Goal: Task Accomplishment & Management: Manage account settings

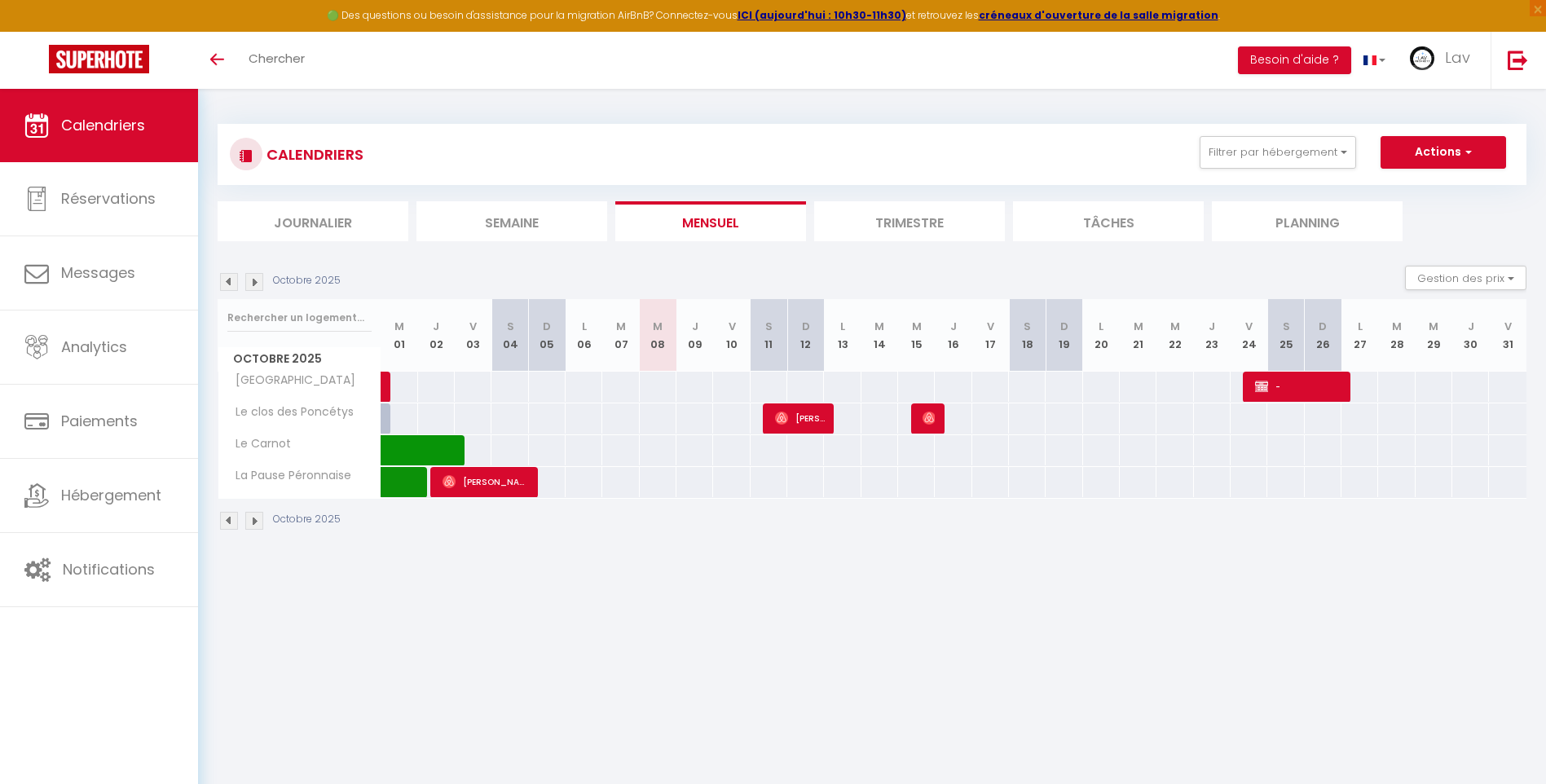
click at [231, 519] on img at bounding box center [228, 520] width 18 height 18
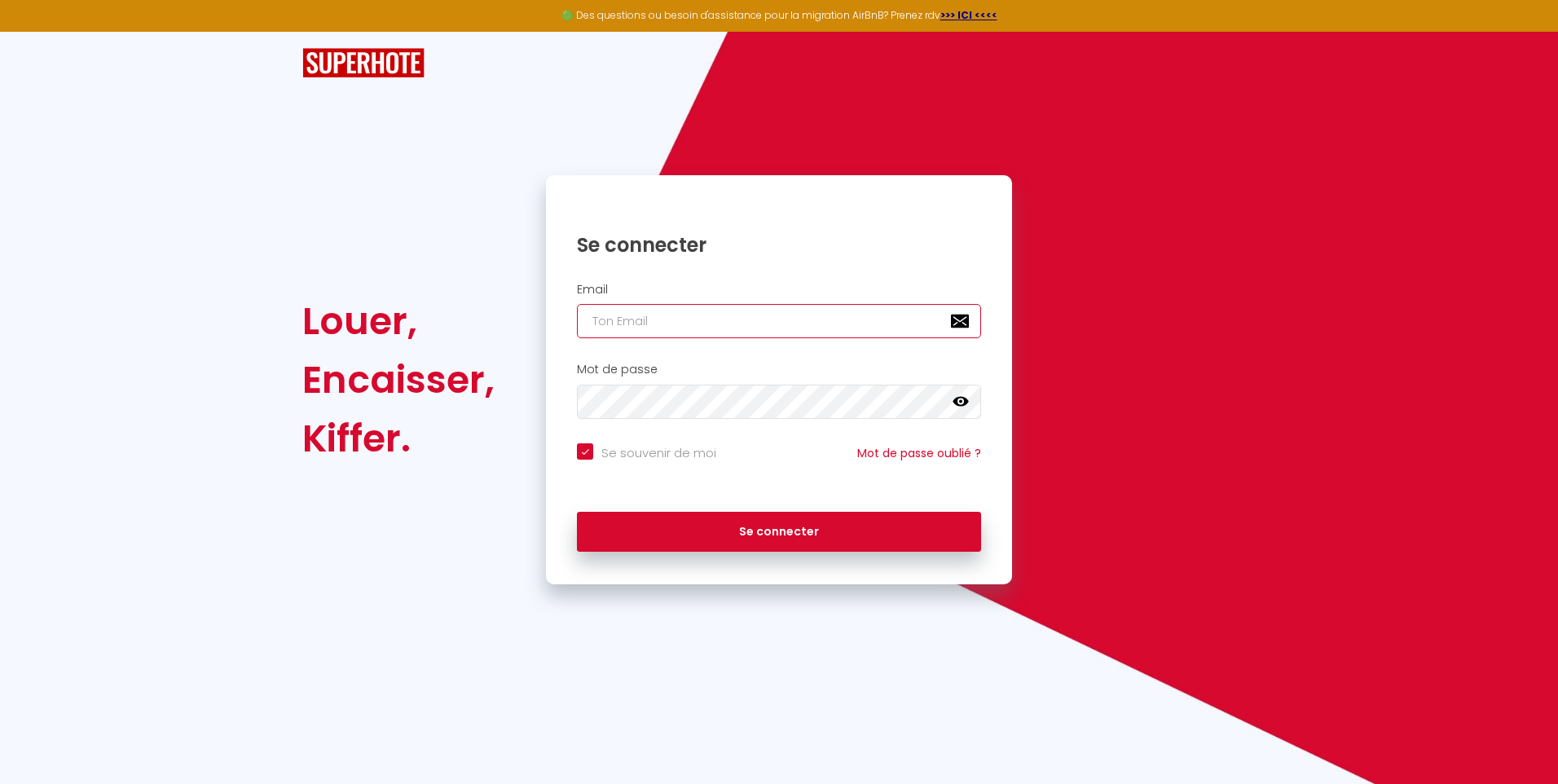
type input "[EMAIL_ADDRESS][DOMAIN_NAME]"
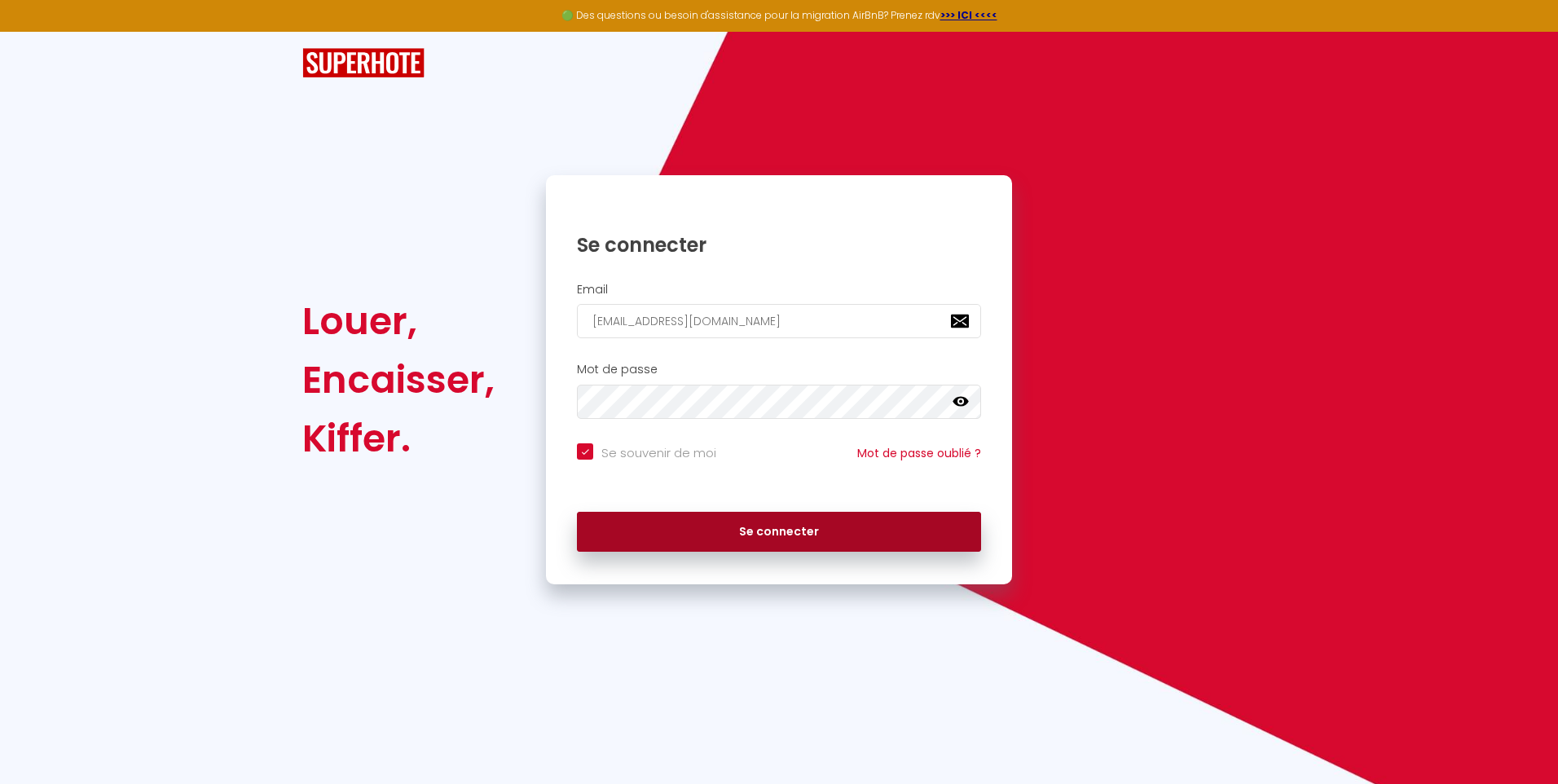
click at [772, 533] on button "Se connecter" at bounding box center [779, 532] width 404 height 41
checkbox input "true"
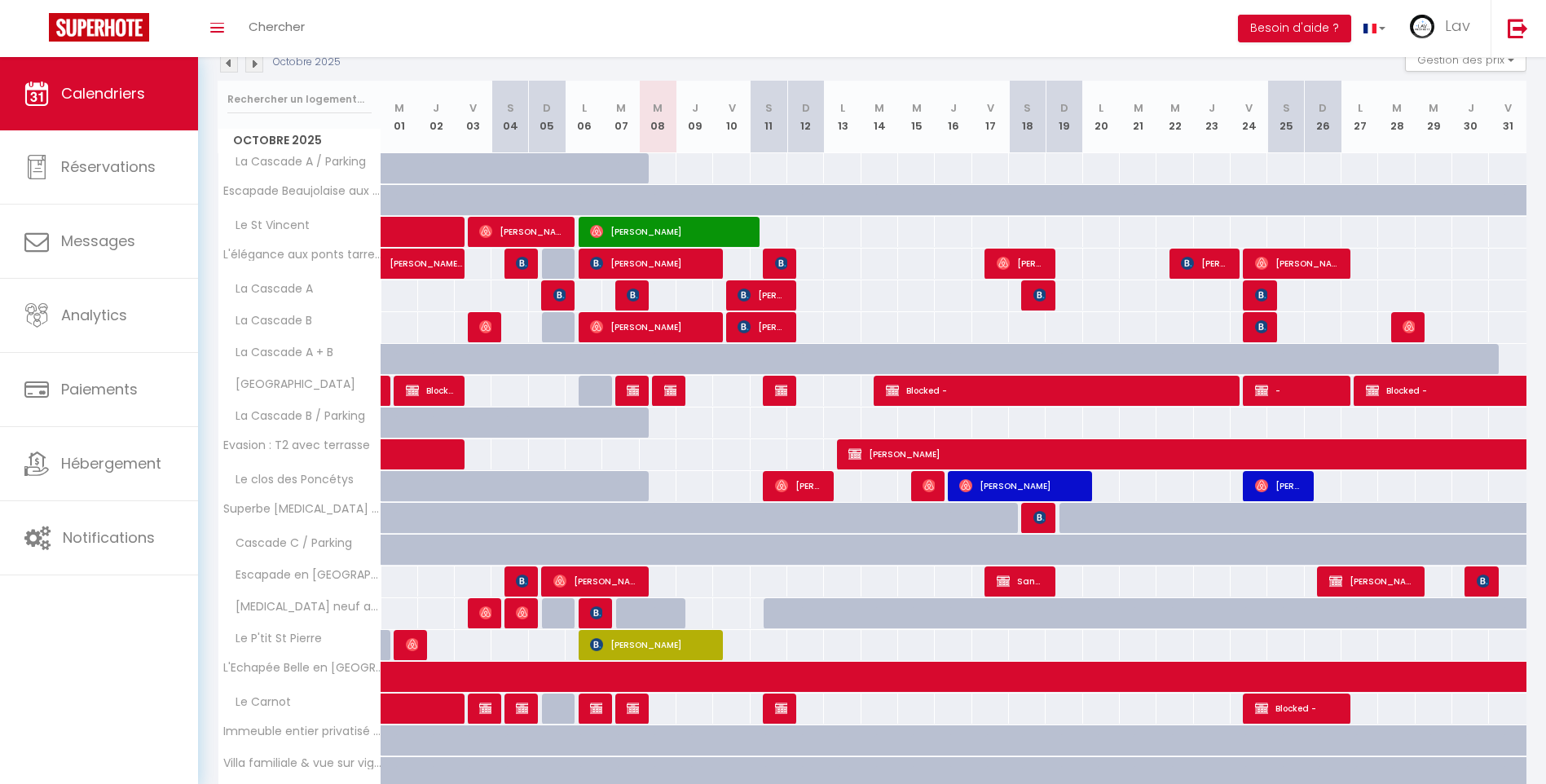
scroll to position [299, 0]
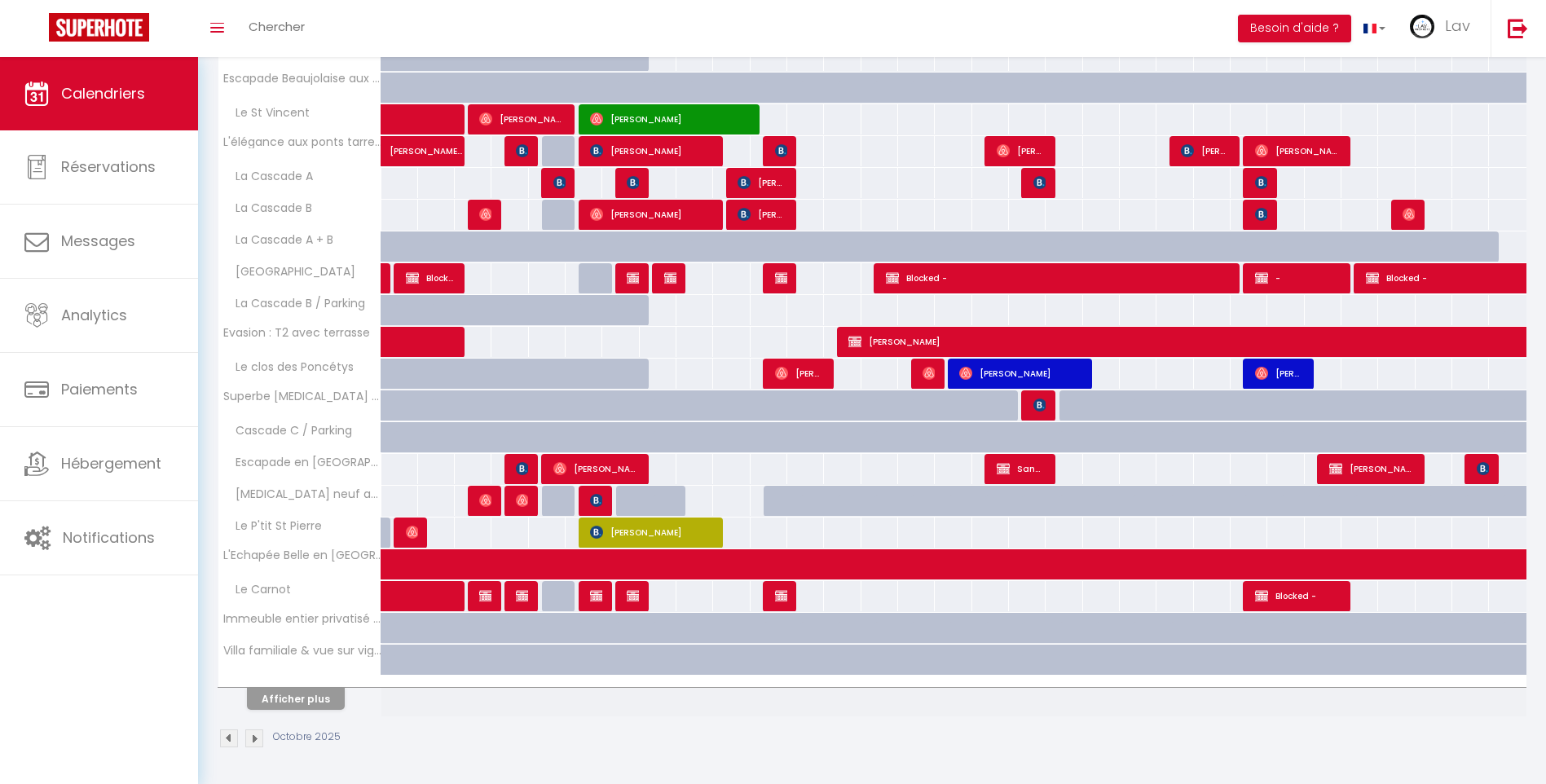
click at [226, 739] on img at bounding box center [228, 738] width 18 height 18
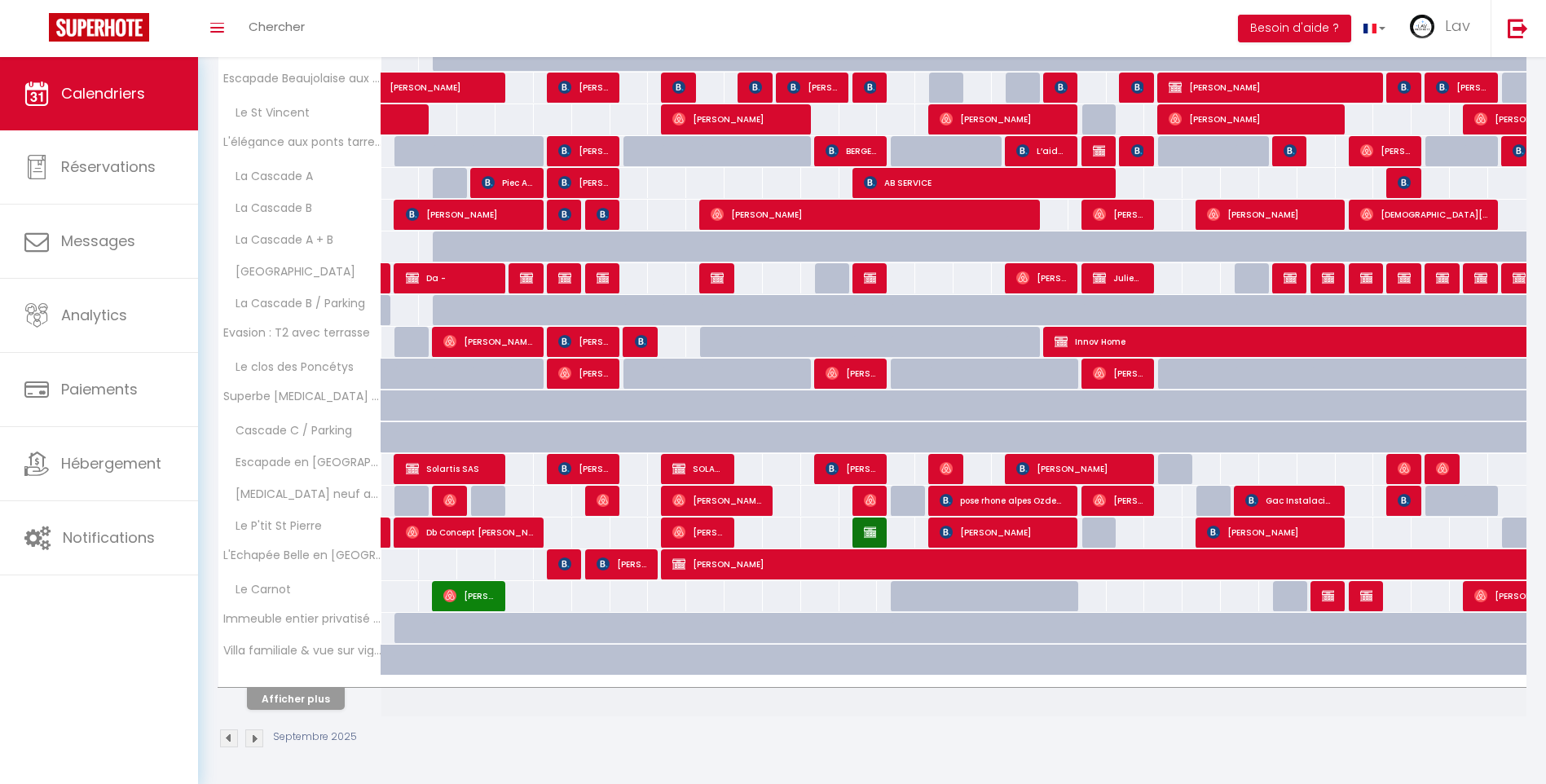
scroll to position [0, 0]
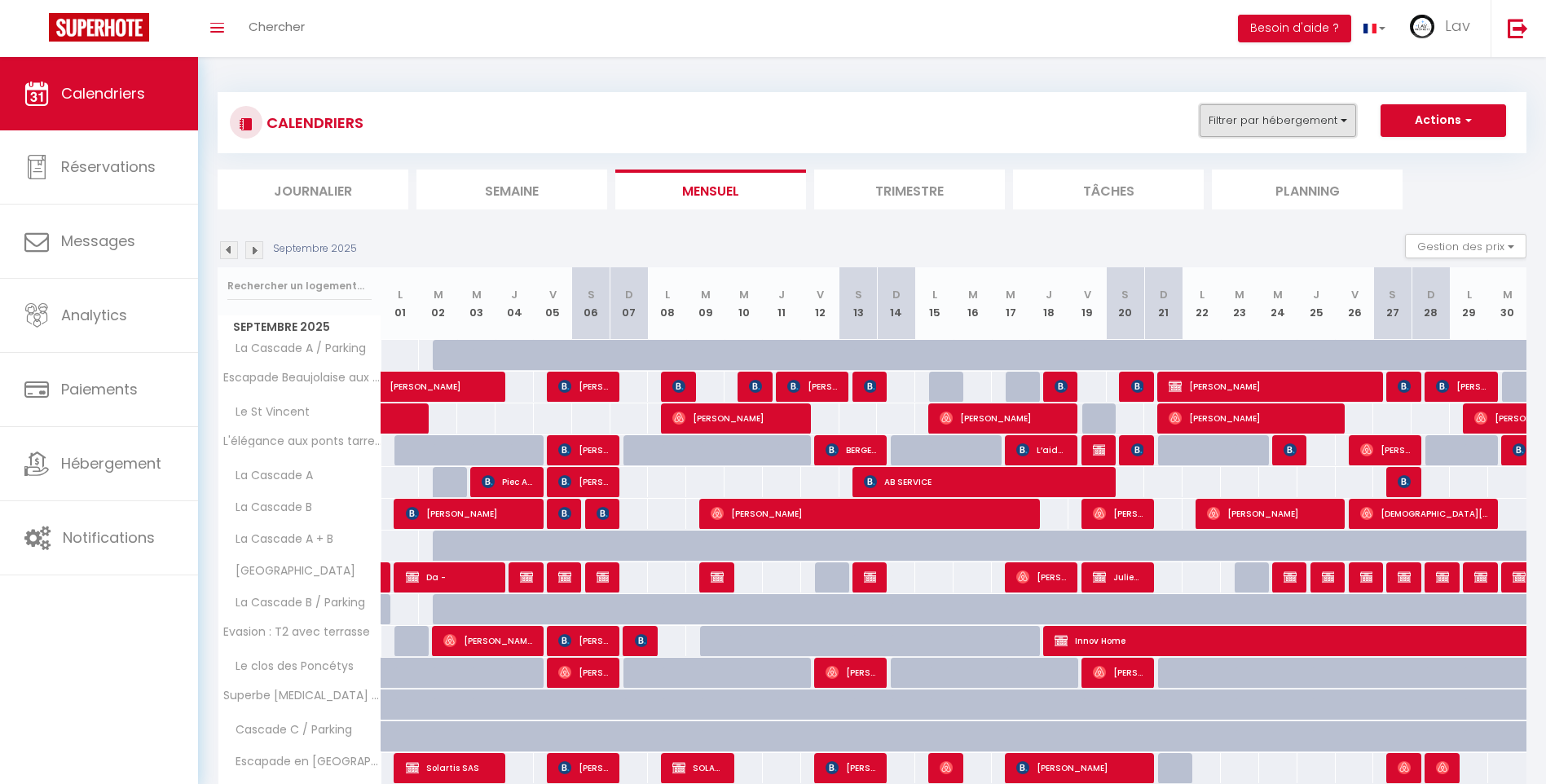
click at [1288, 115] on button "Filtrer par hébergement" at bounding box center [1277, 120] width 157 height 32
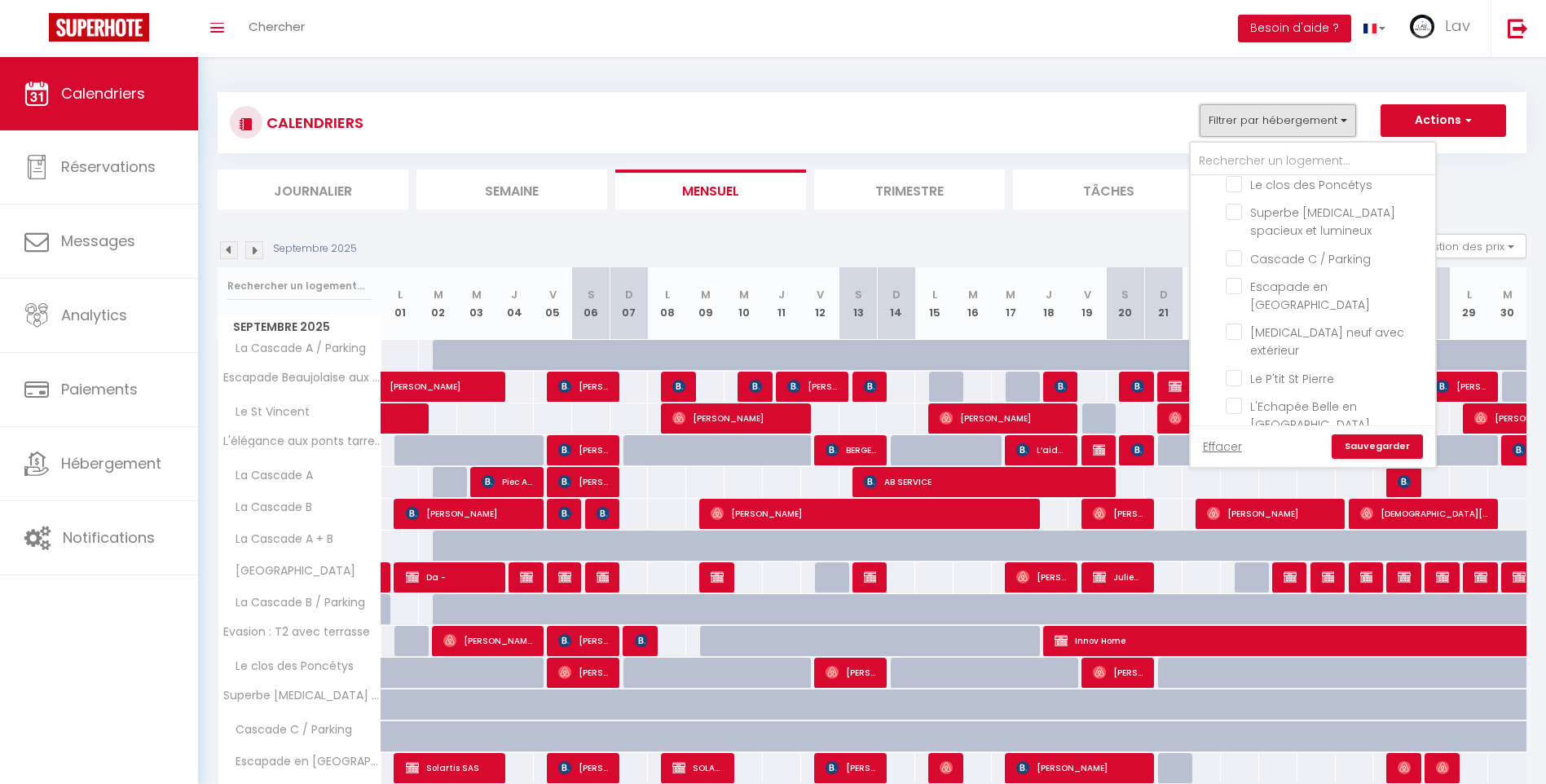
scroll to position [1274, 0]
click at [1231, 414] on input "L'Echapée Belle en [GEOGRAPHIC_DATA]" at bounding box center [1327, 423] width 204 height 17
checkbox input "true"
checkbox input "false"
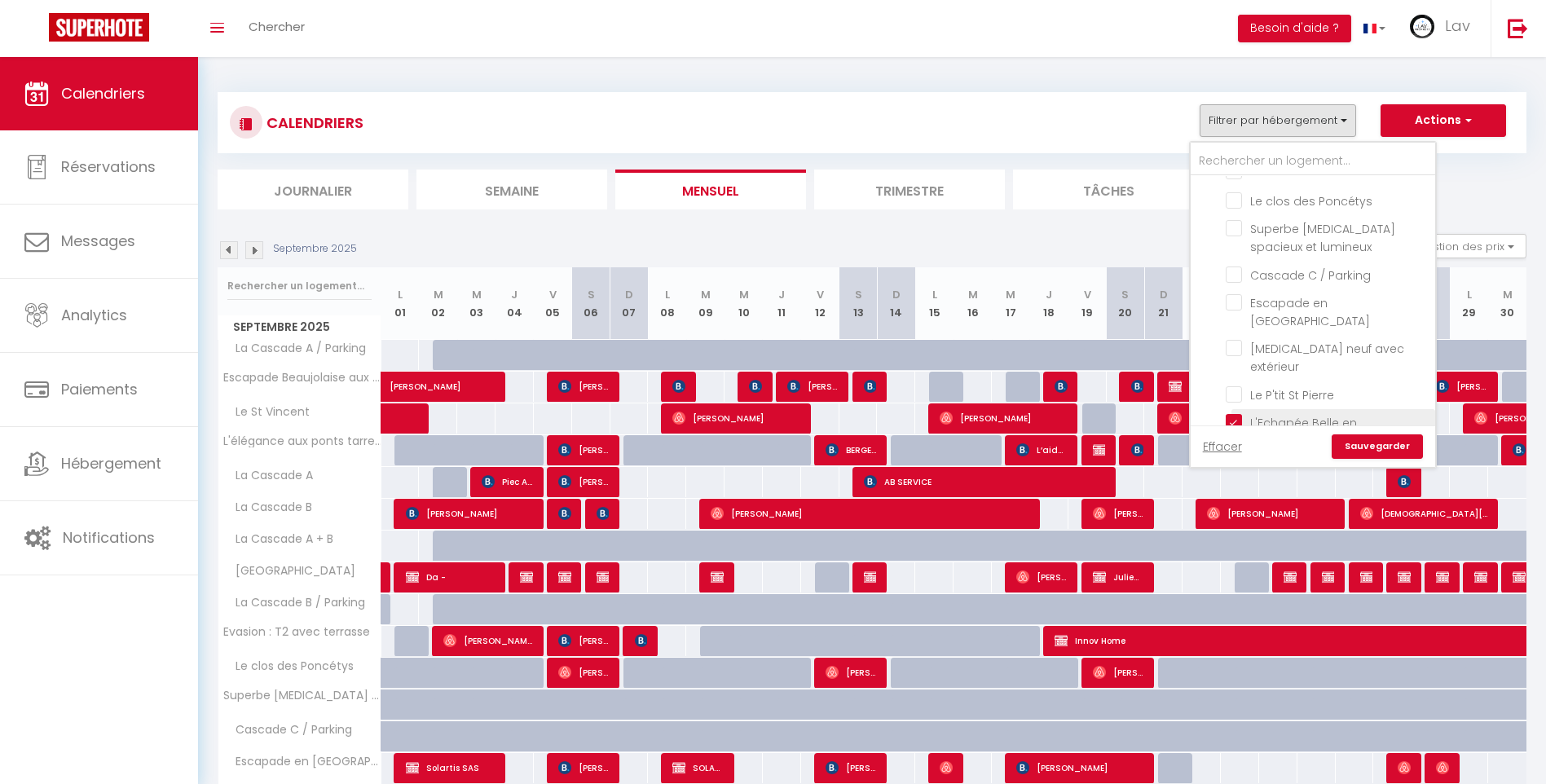
checkbox input "false"
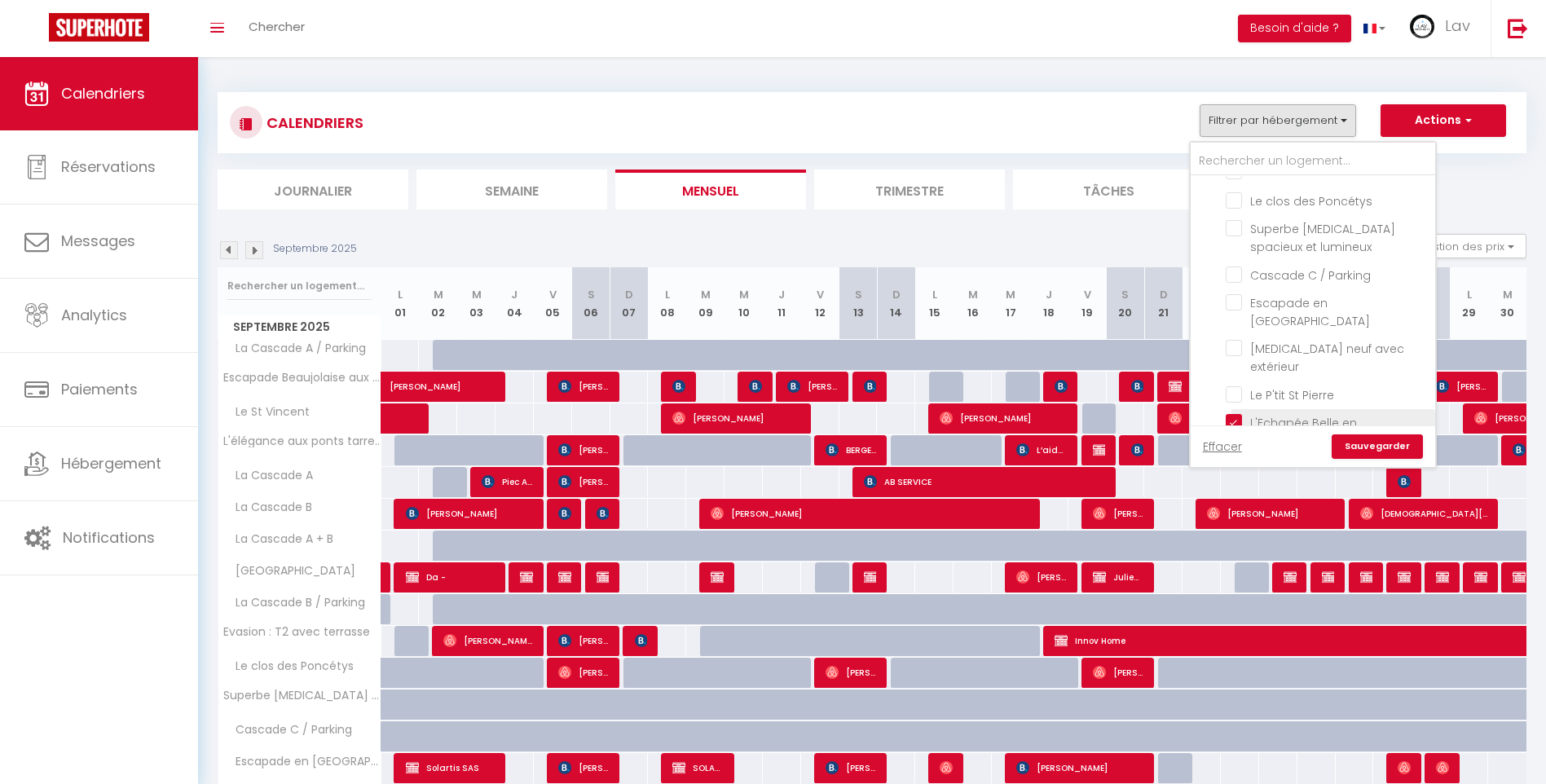
checkbox input "false"
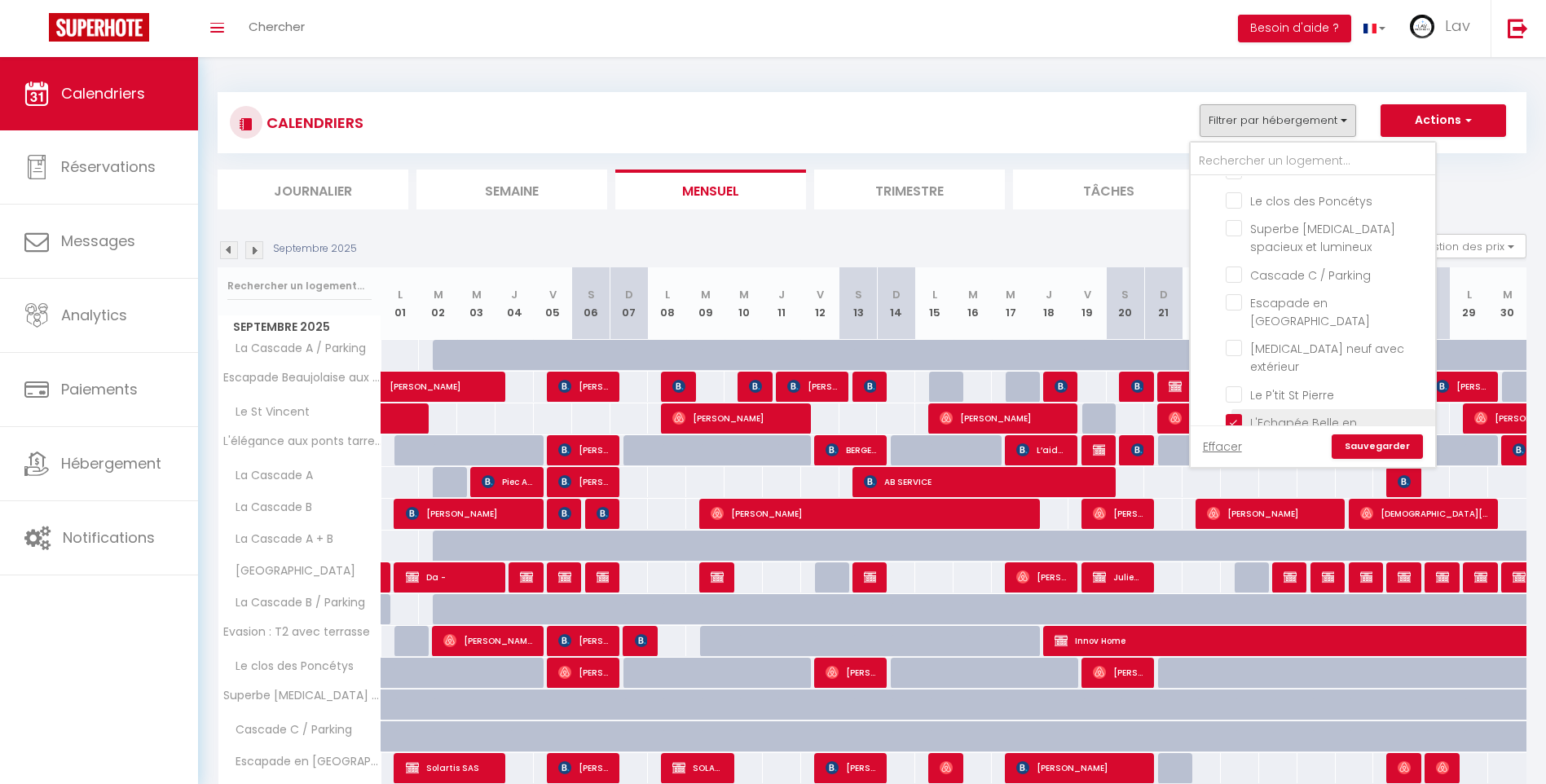
checkbox input "false"
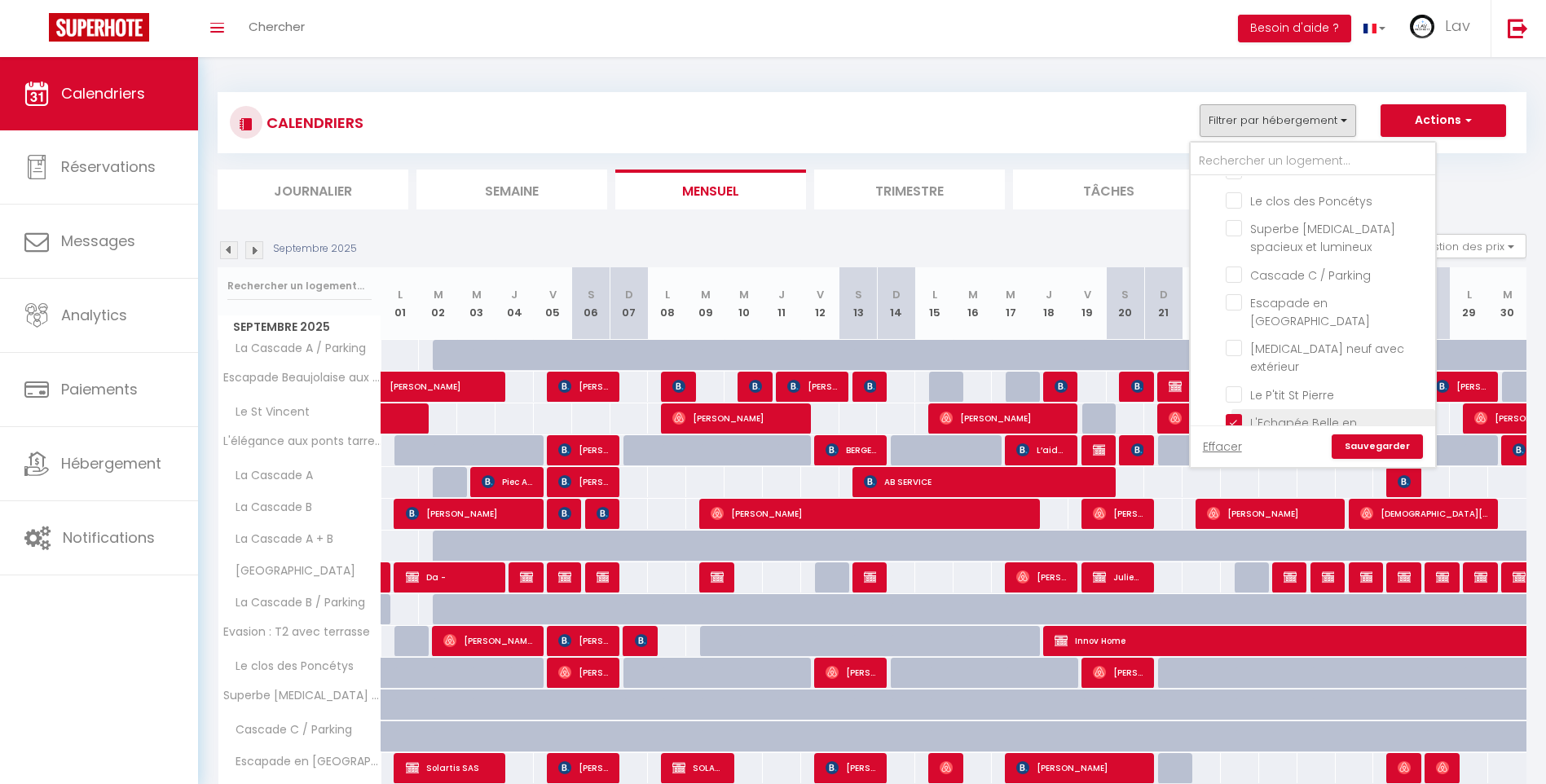
checkbox input "false"
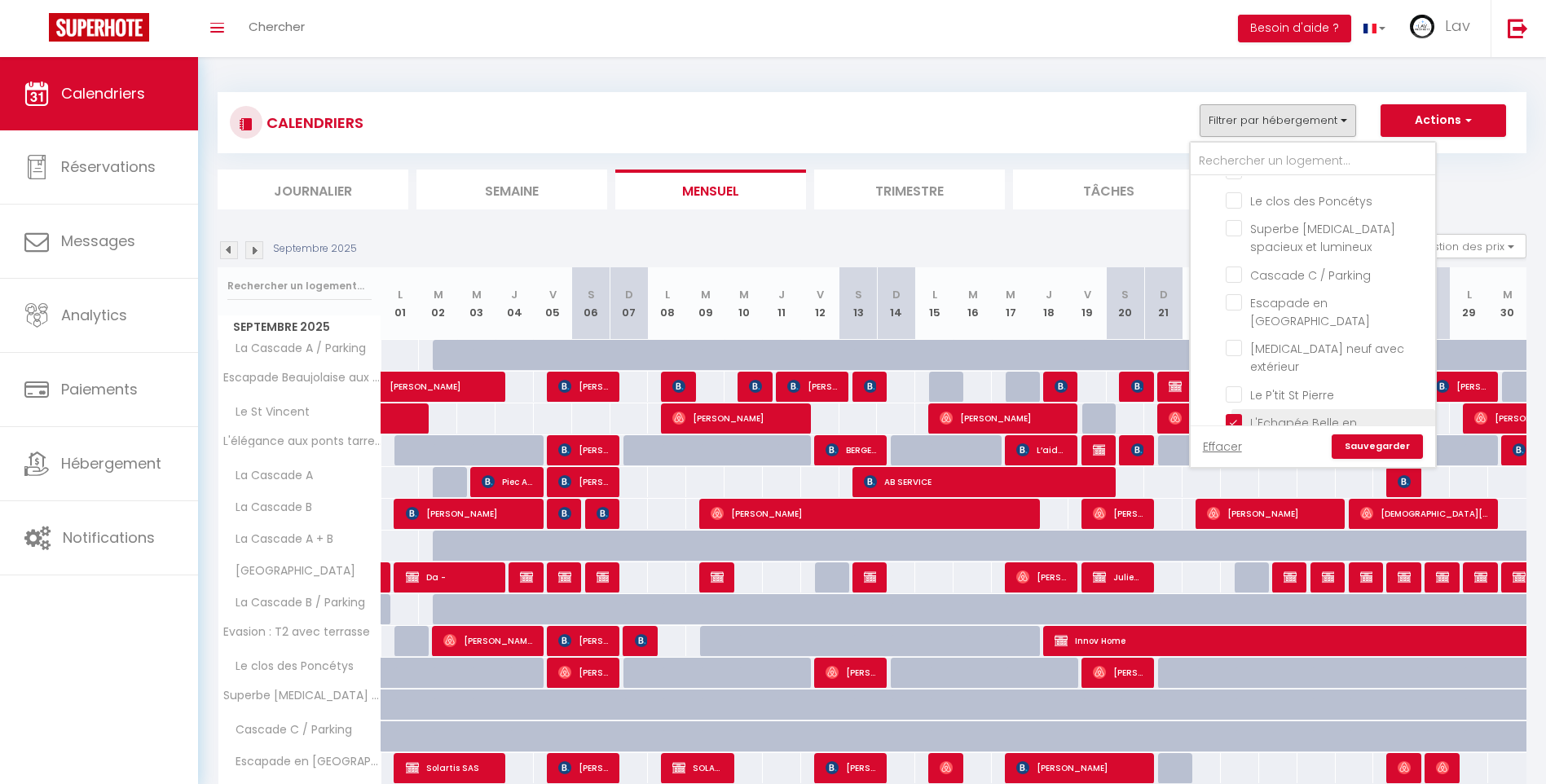
checkbox input "false"
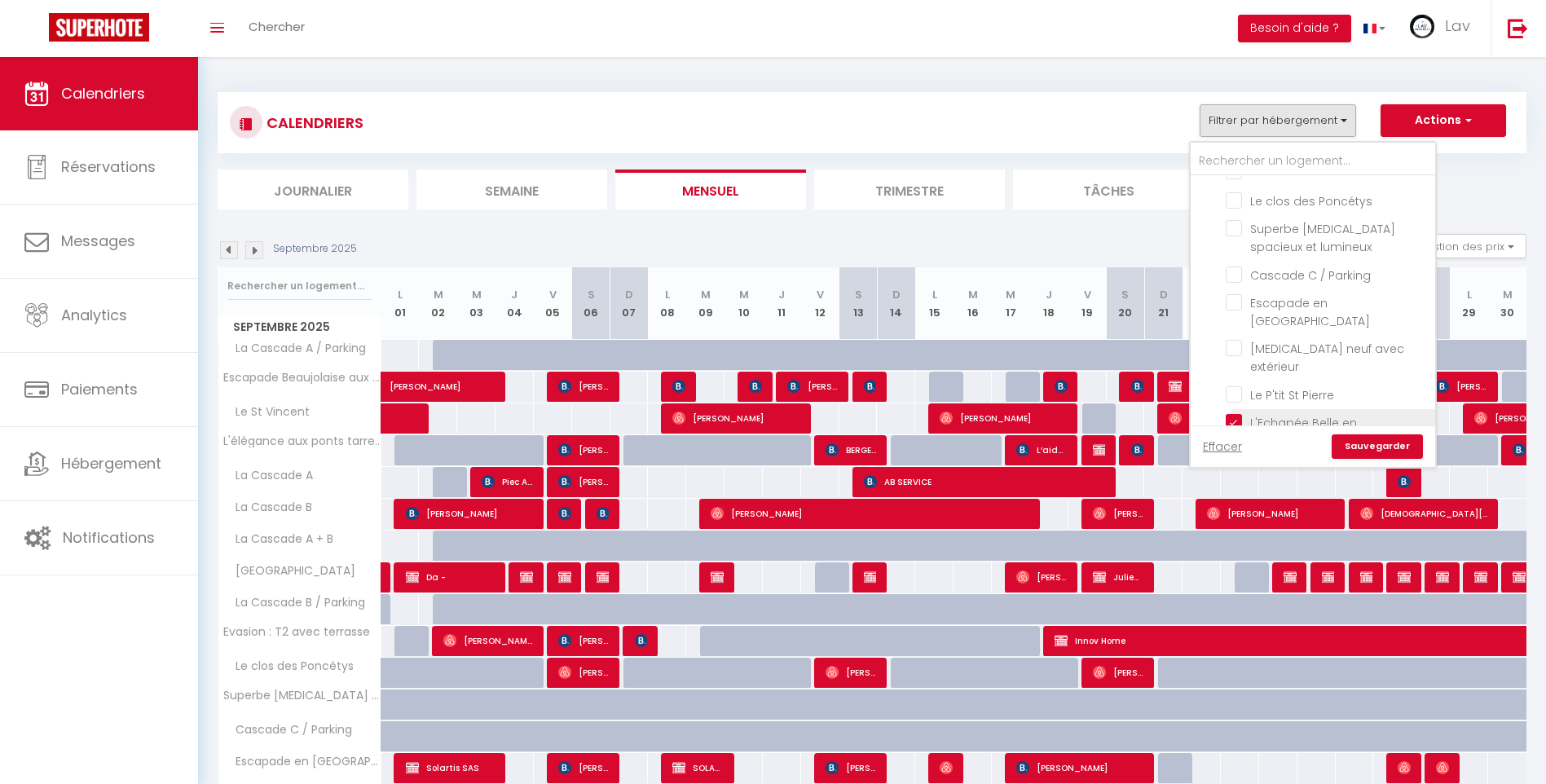
checkbox input "false"
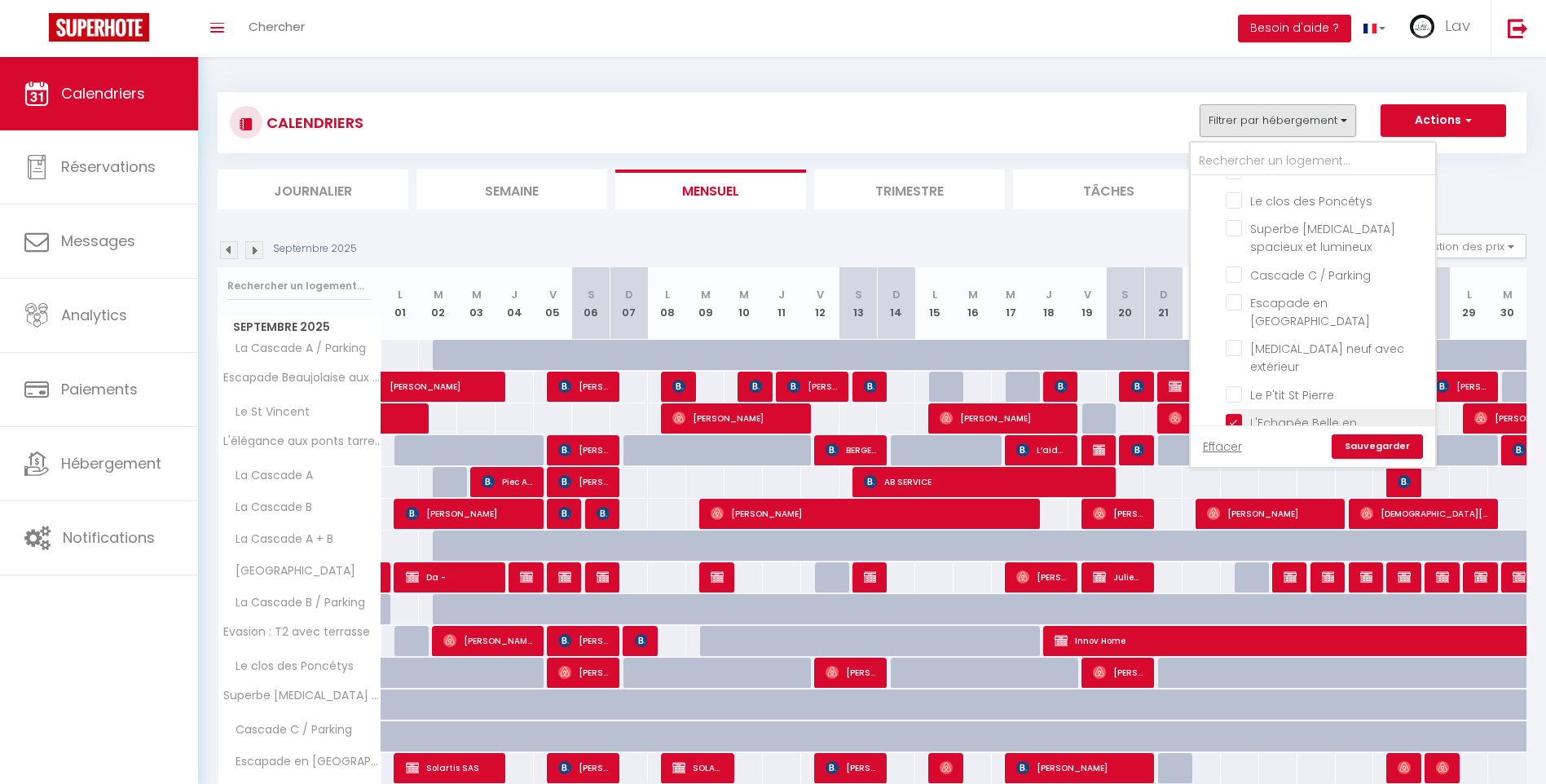
checkbox input "false"
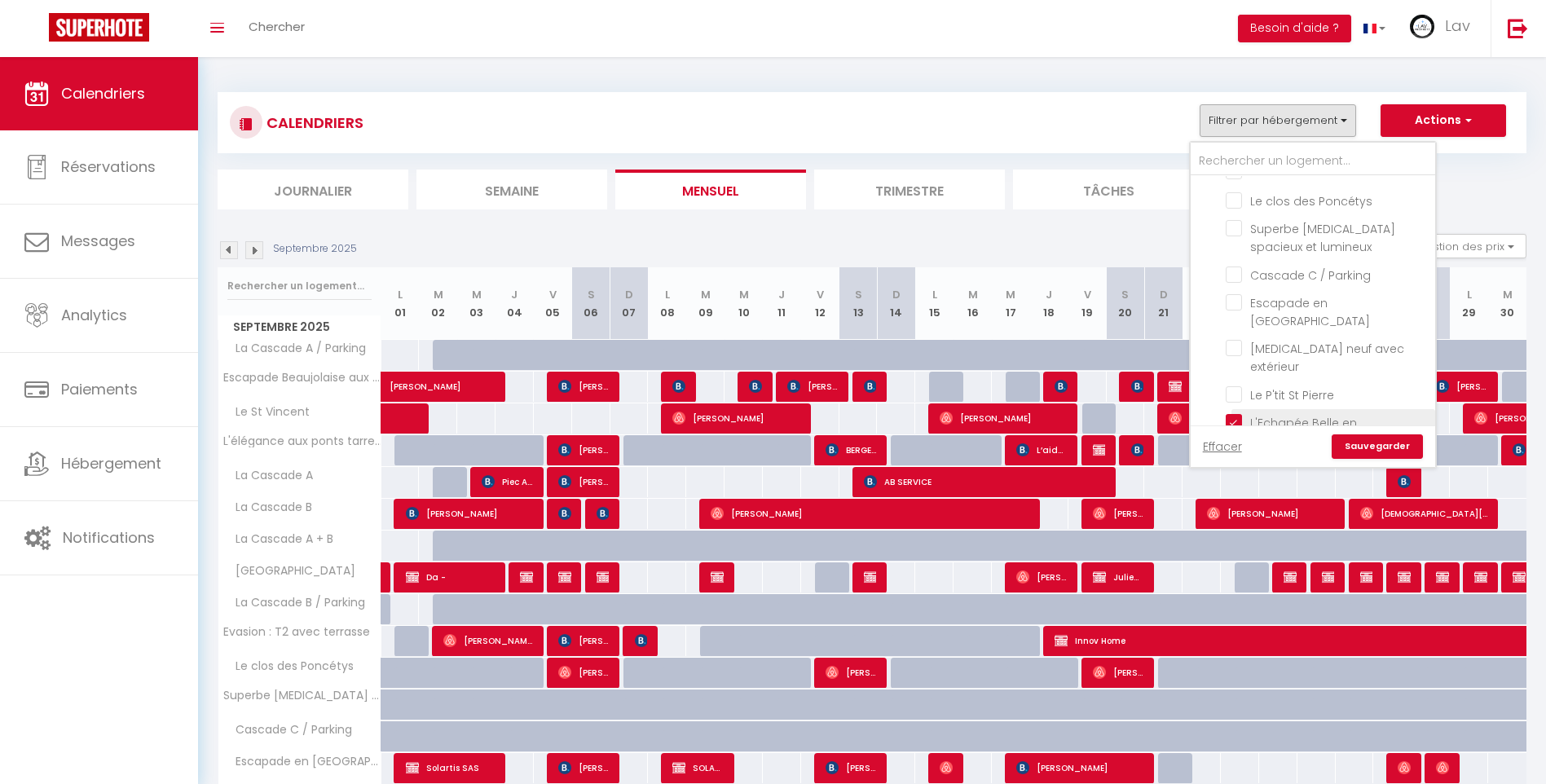
checkbox input "false"
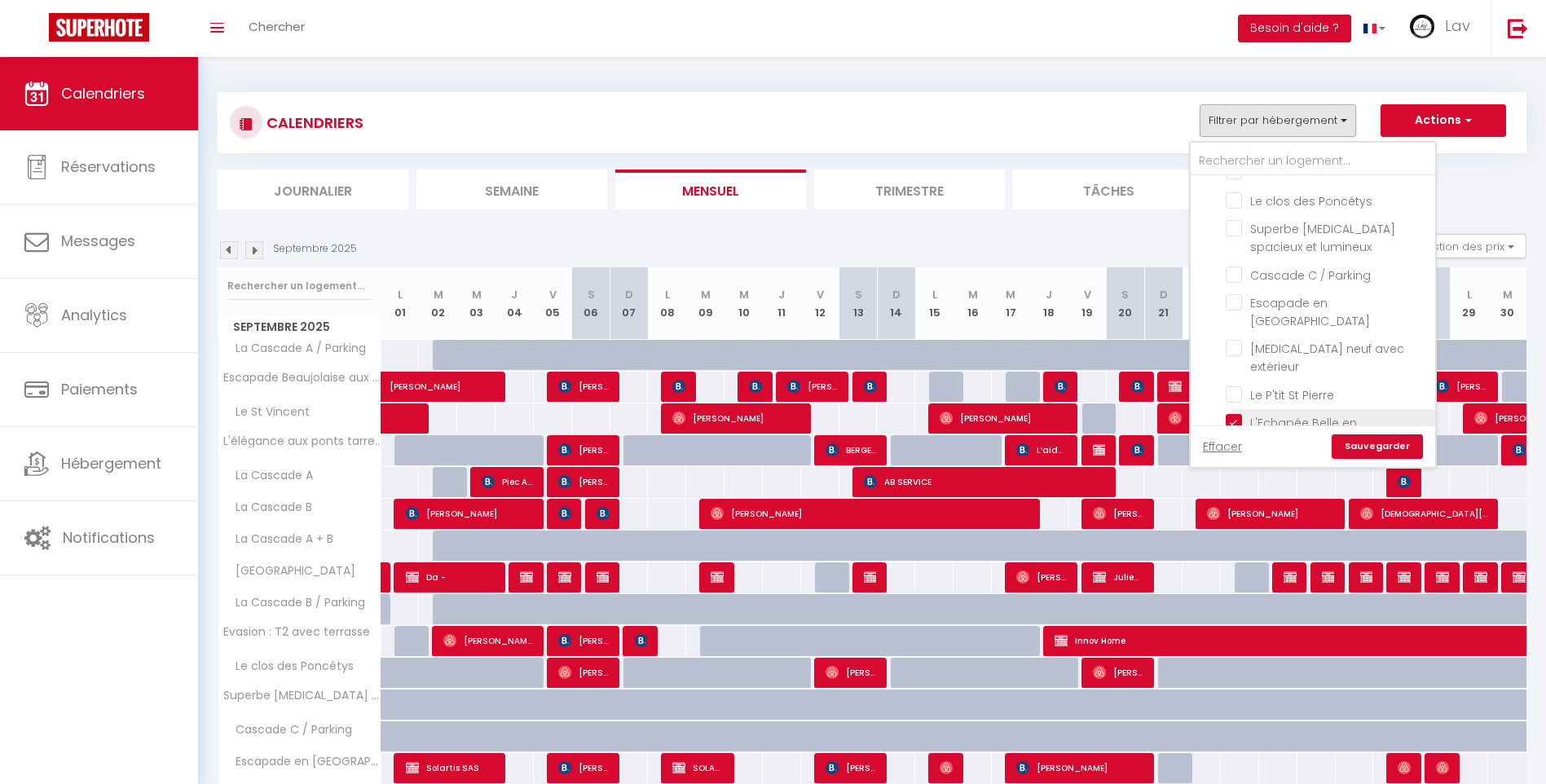
checkbox input "false"
click at [1236, 375] on input "Escapade en [GEOGRAPHIC_DATA]" at bounding box center [1327, 384] width 204 height 17
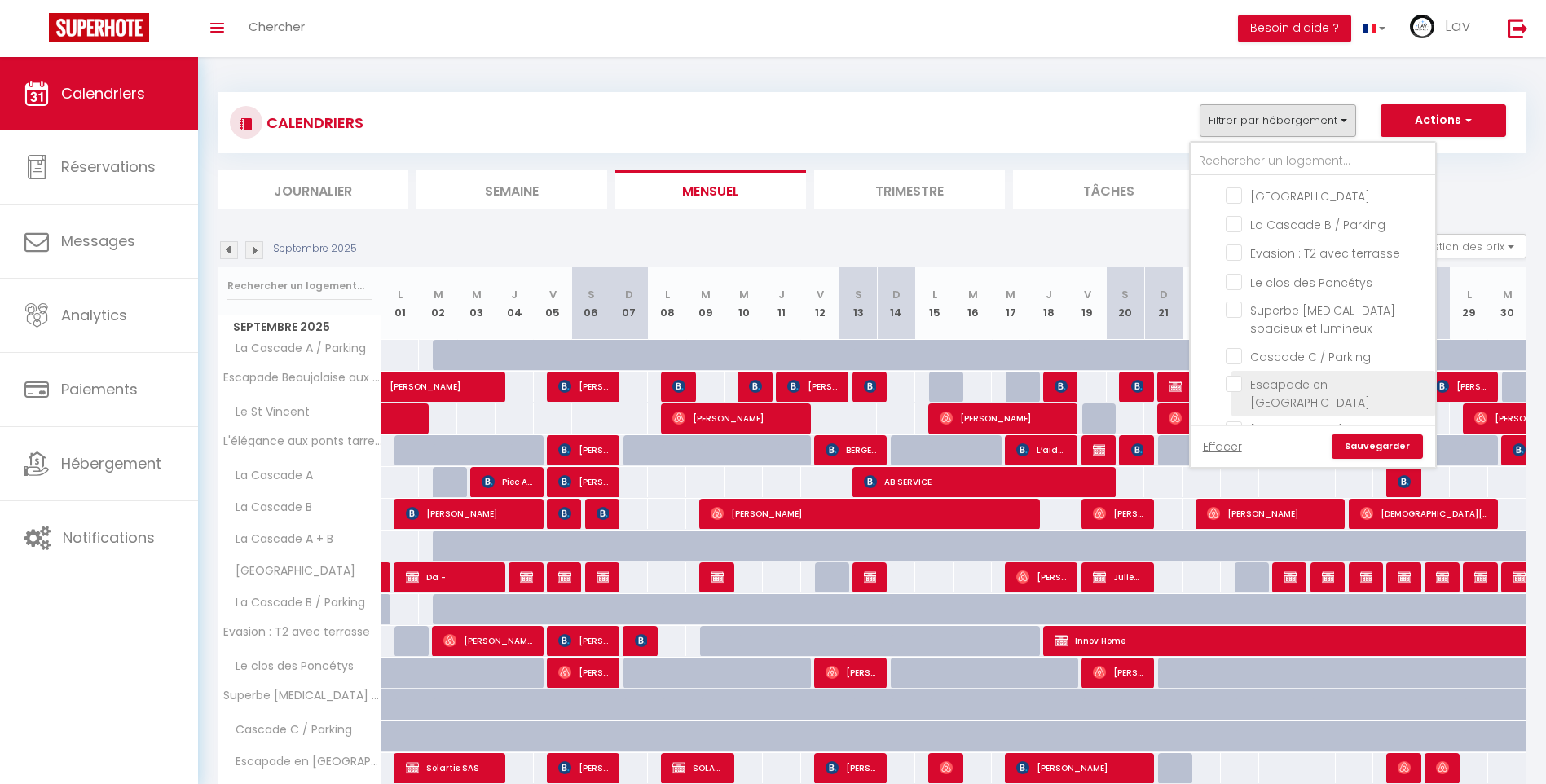
checkbox input "true"
checkbox input "false"
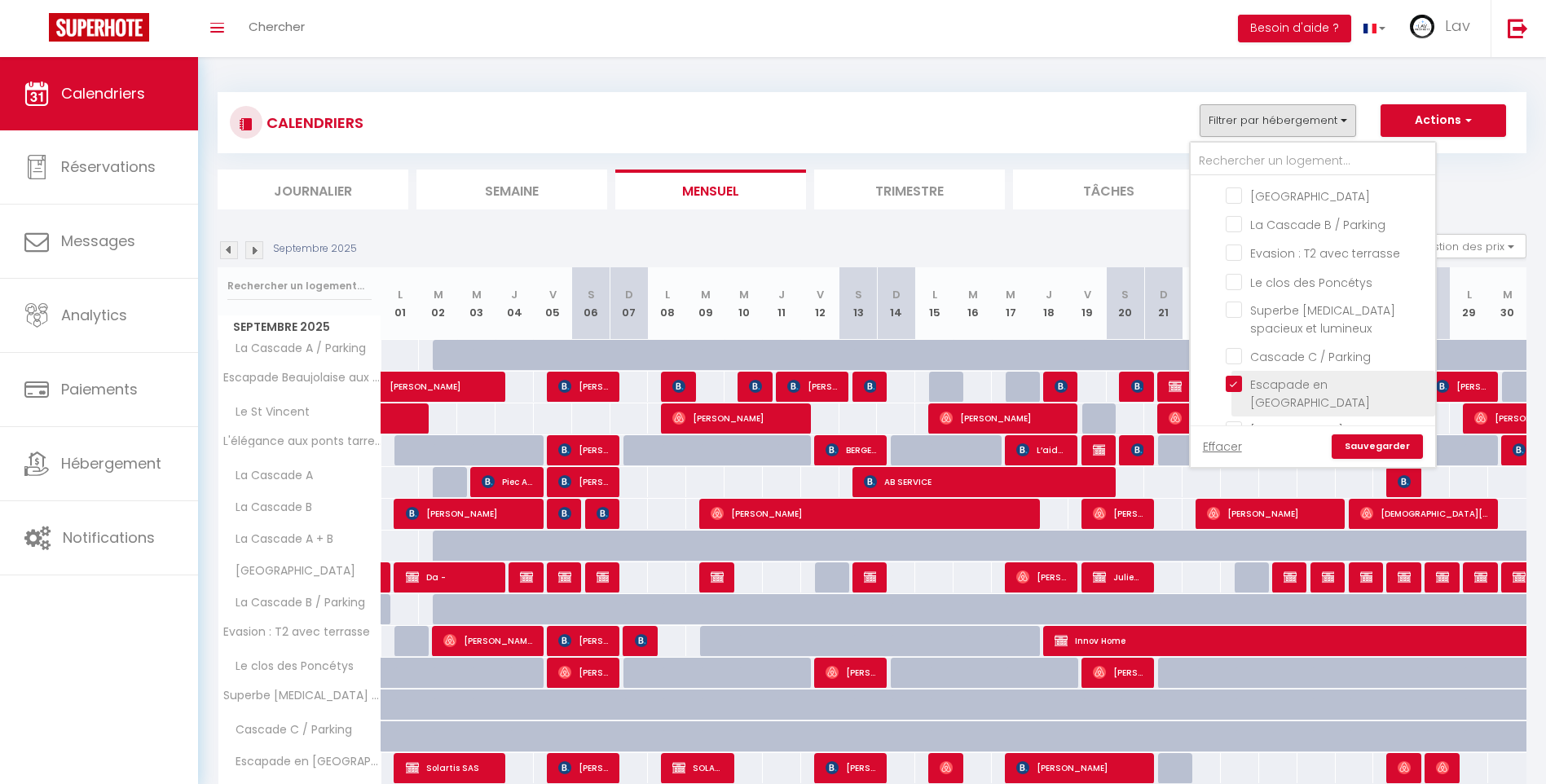
checkbox input "false"
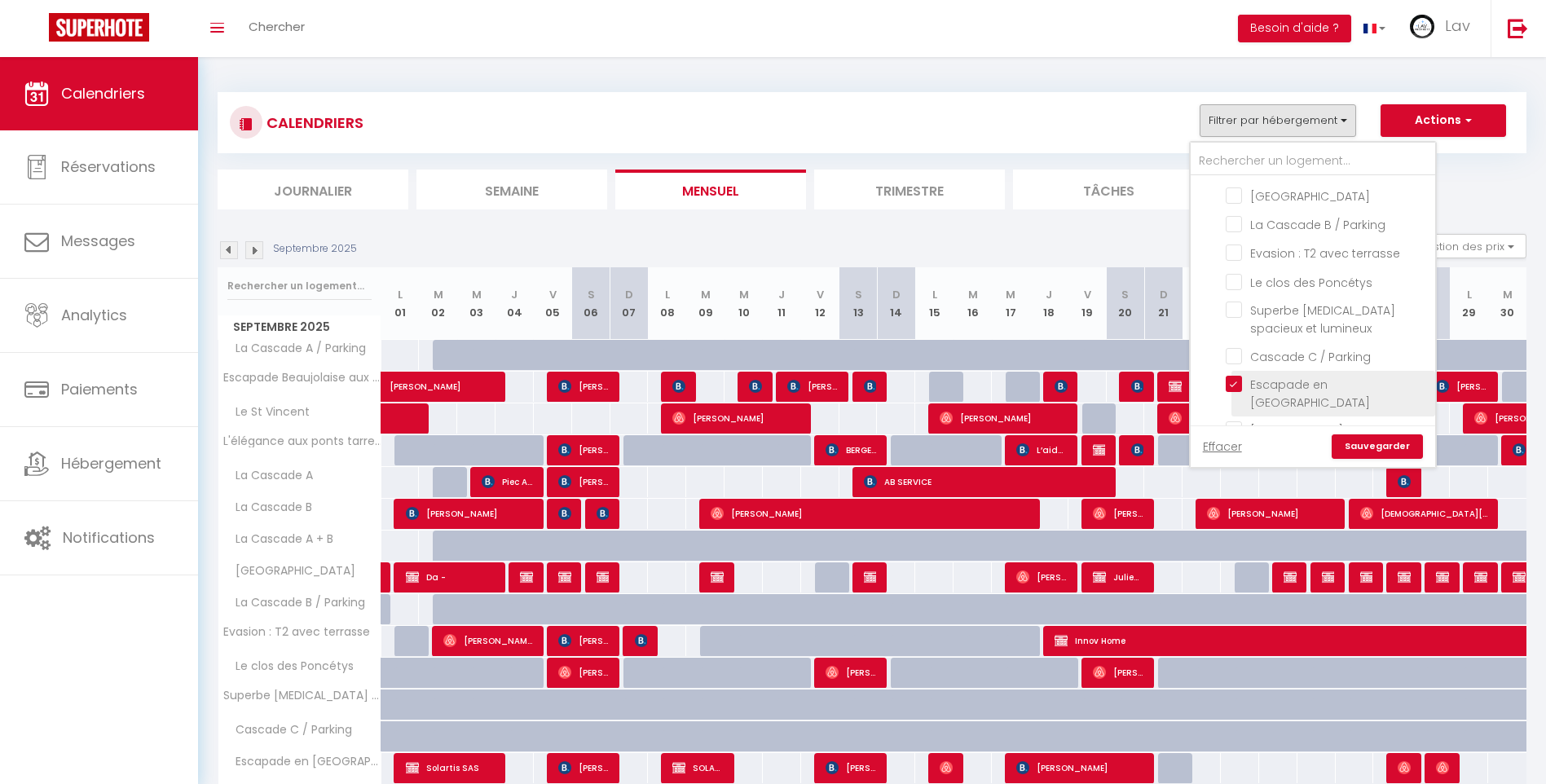
checkbox input "false"
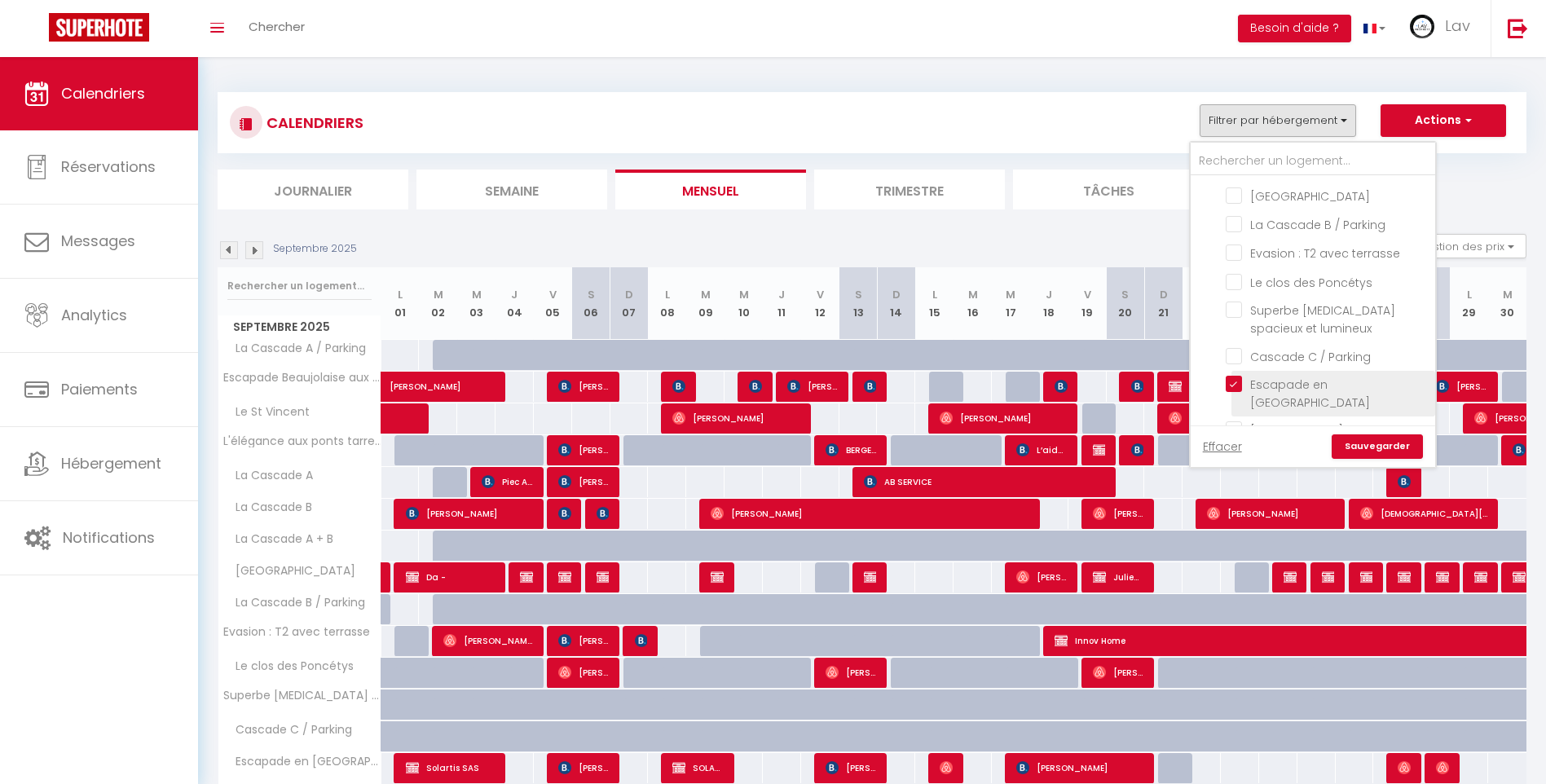
checkbox input "false"
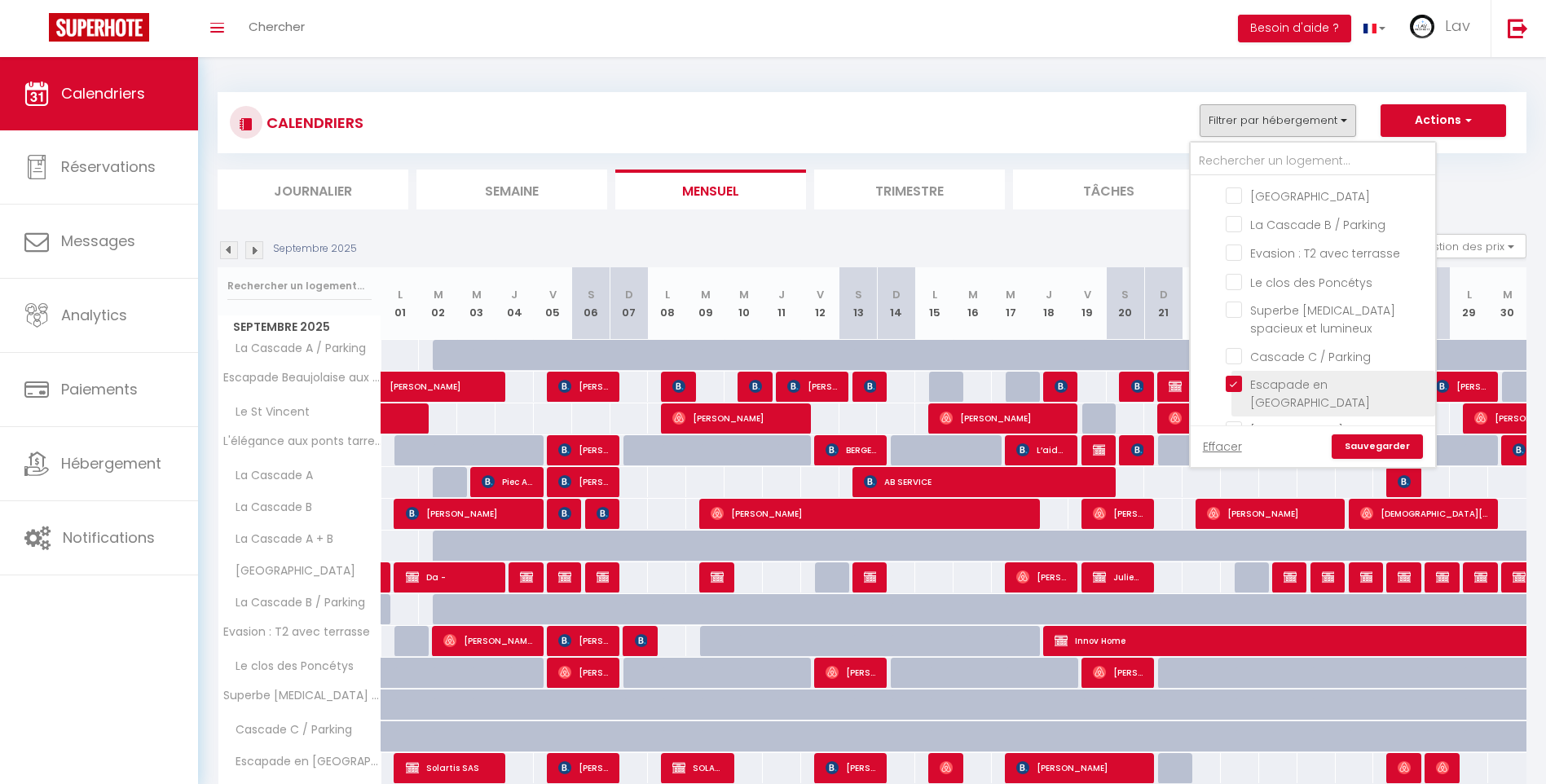
checkbox input "false"
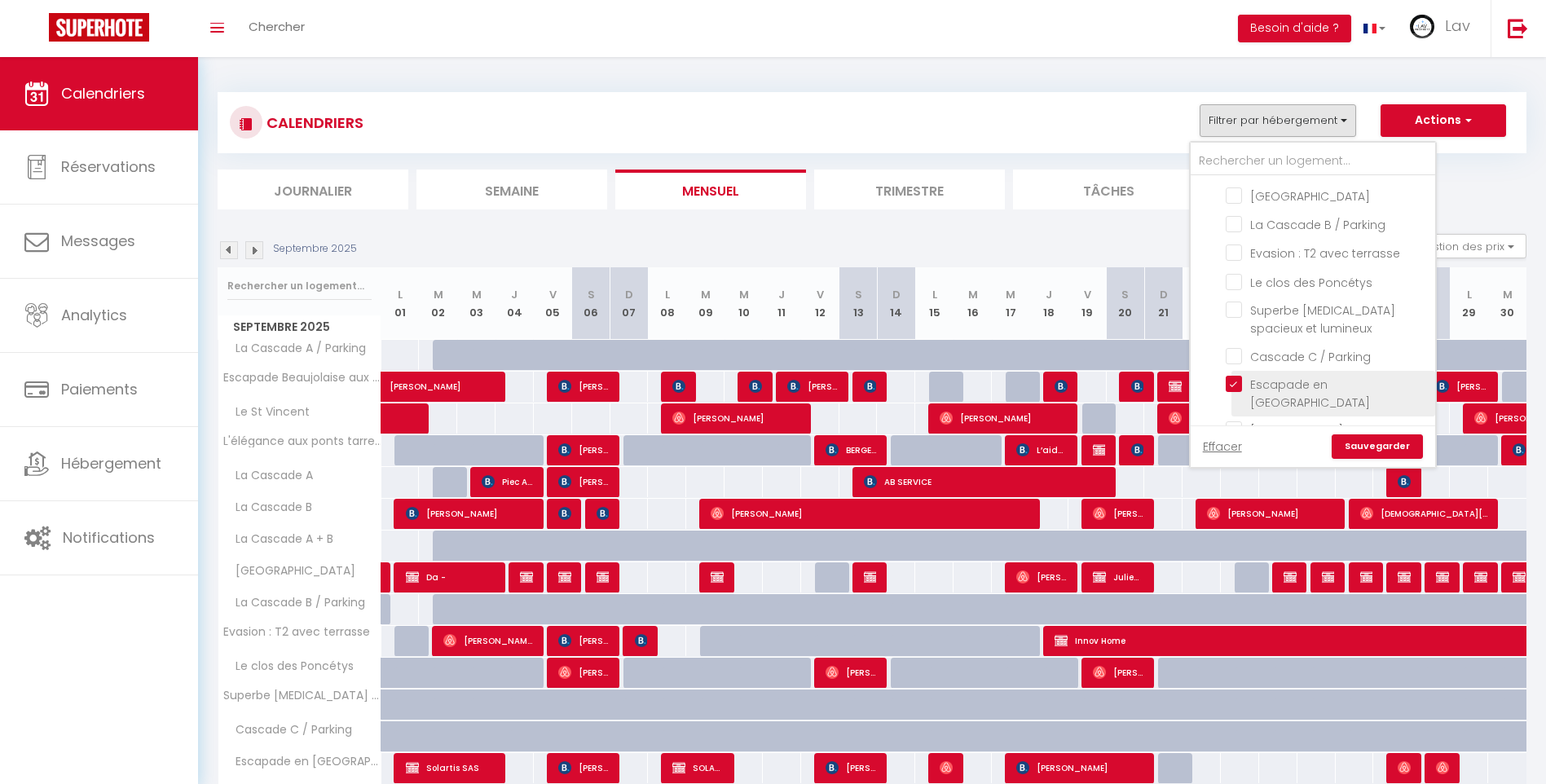
checkbox input "false"
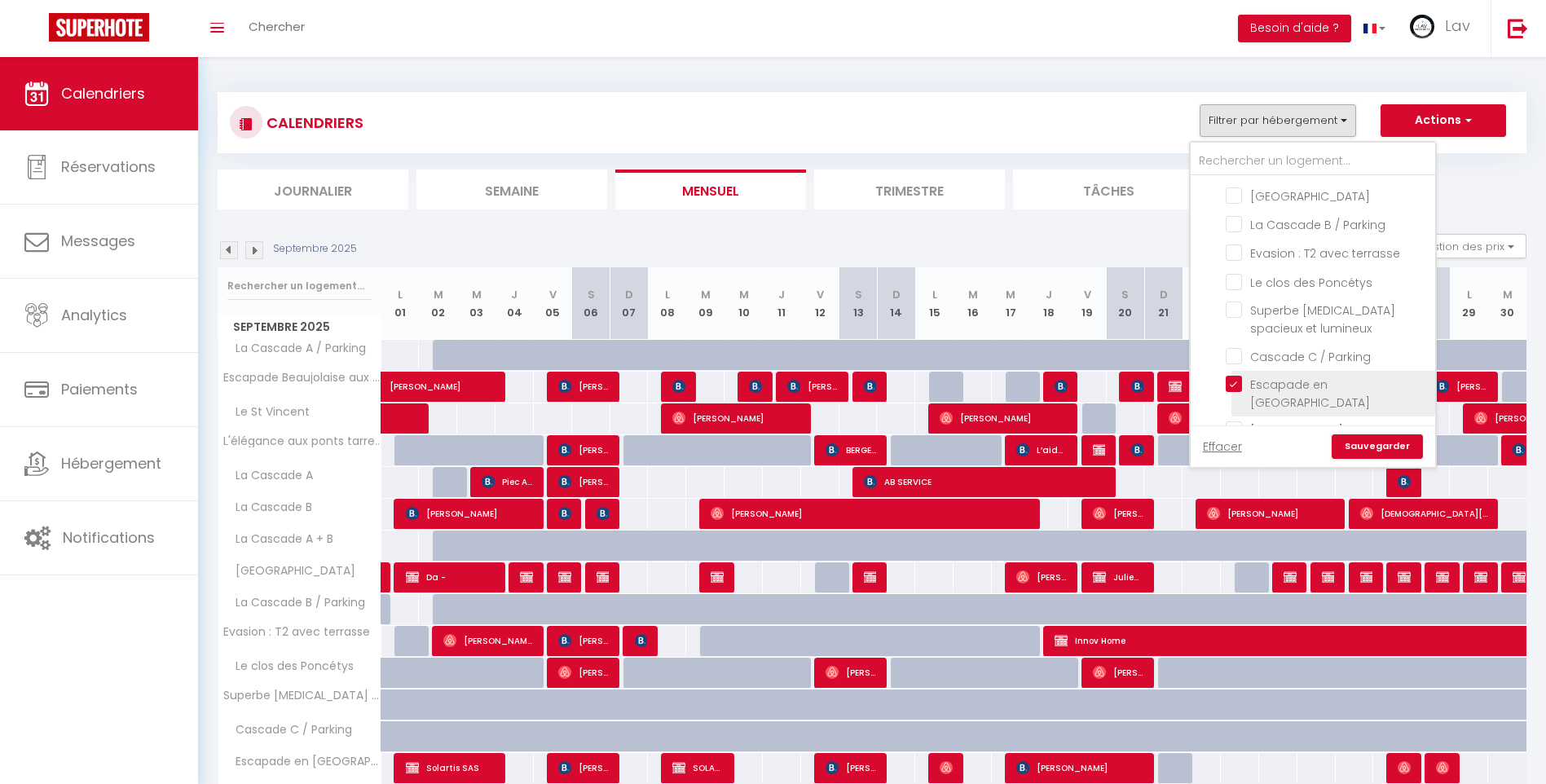
checkbox input "false"
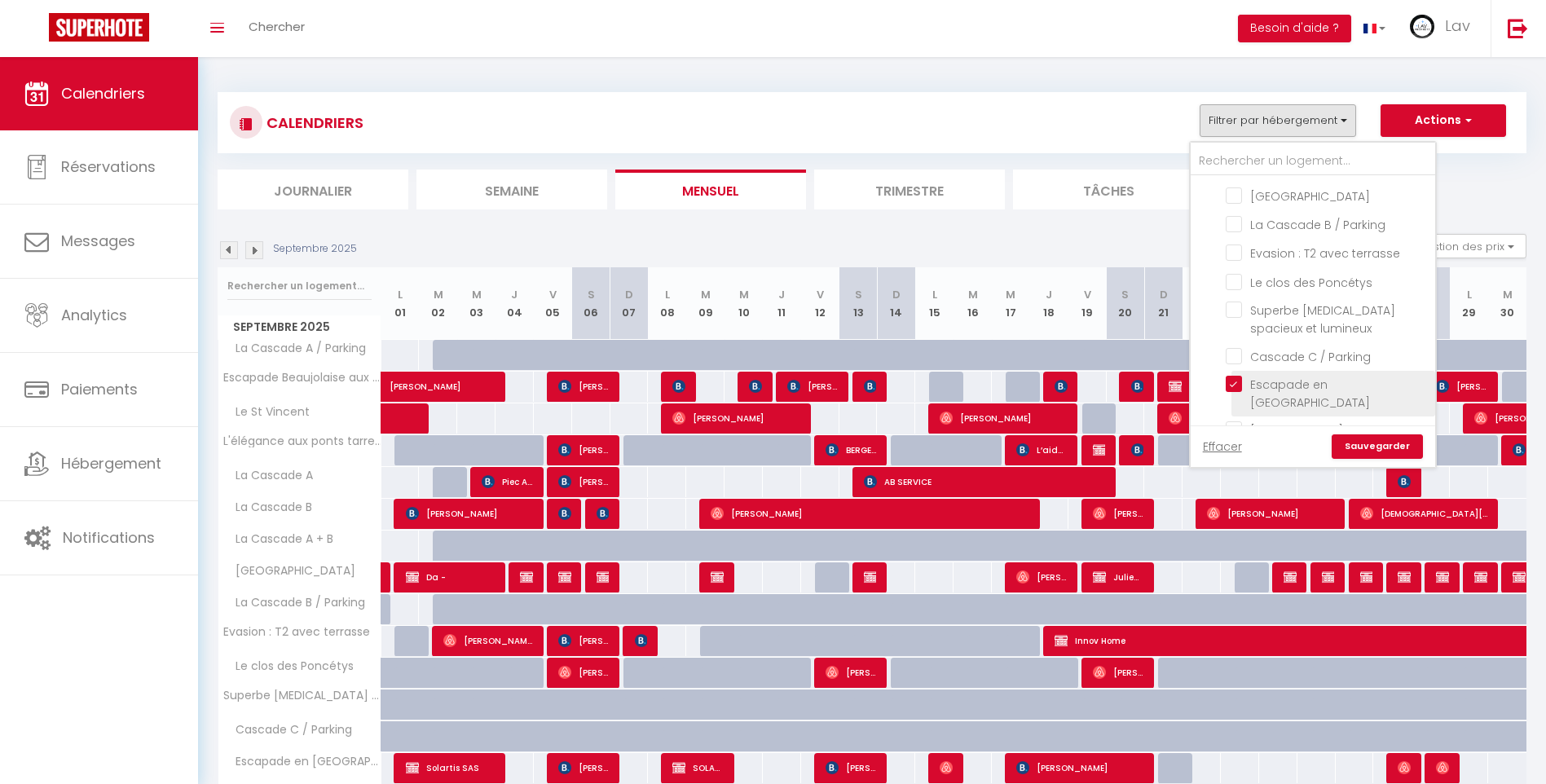
checkbox input "false"
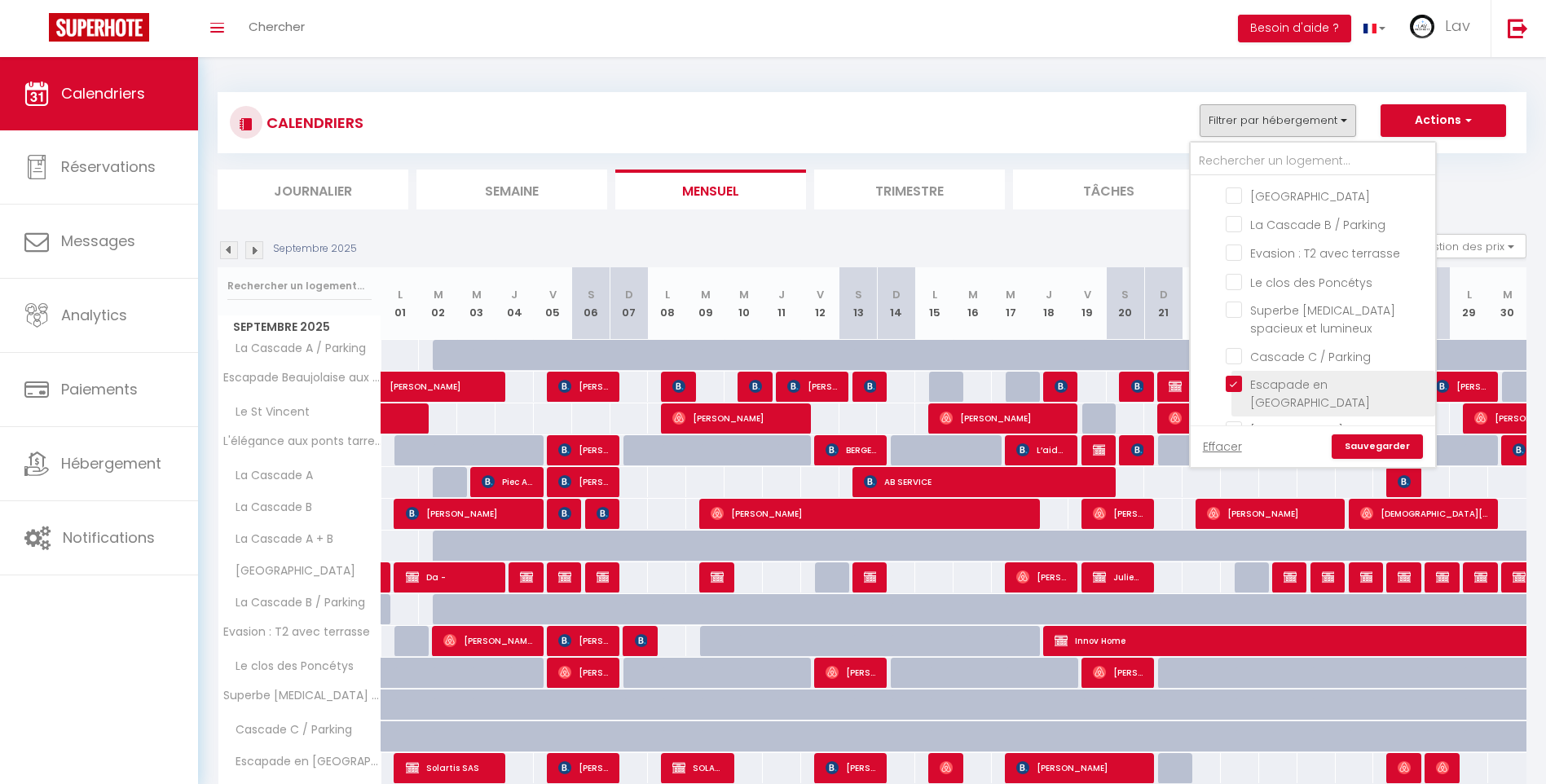
checkbox input "false"
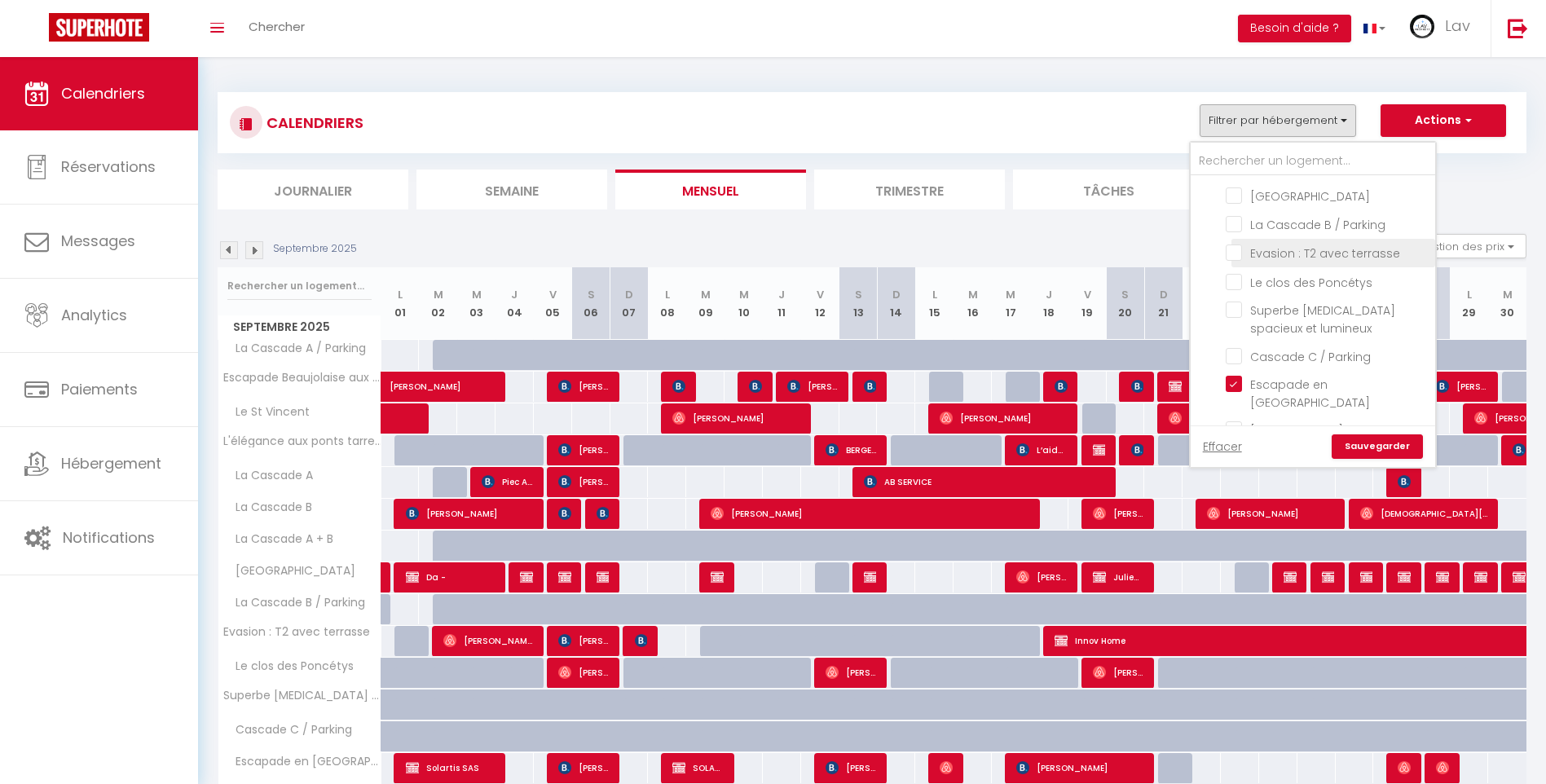
click at [1231, 244] on input "Evasion : T2 avec terrasse" at bounding box center [1327, 252] width 204 height 17
checkbox input "true"
checkbox input "false"
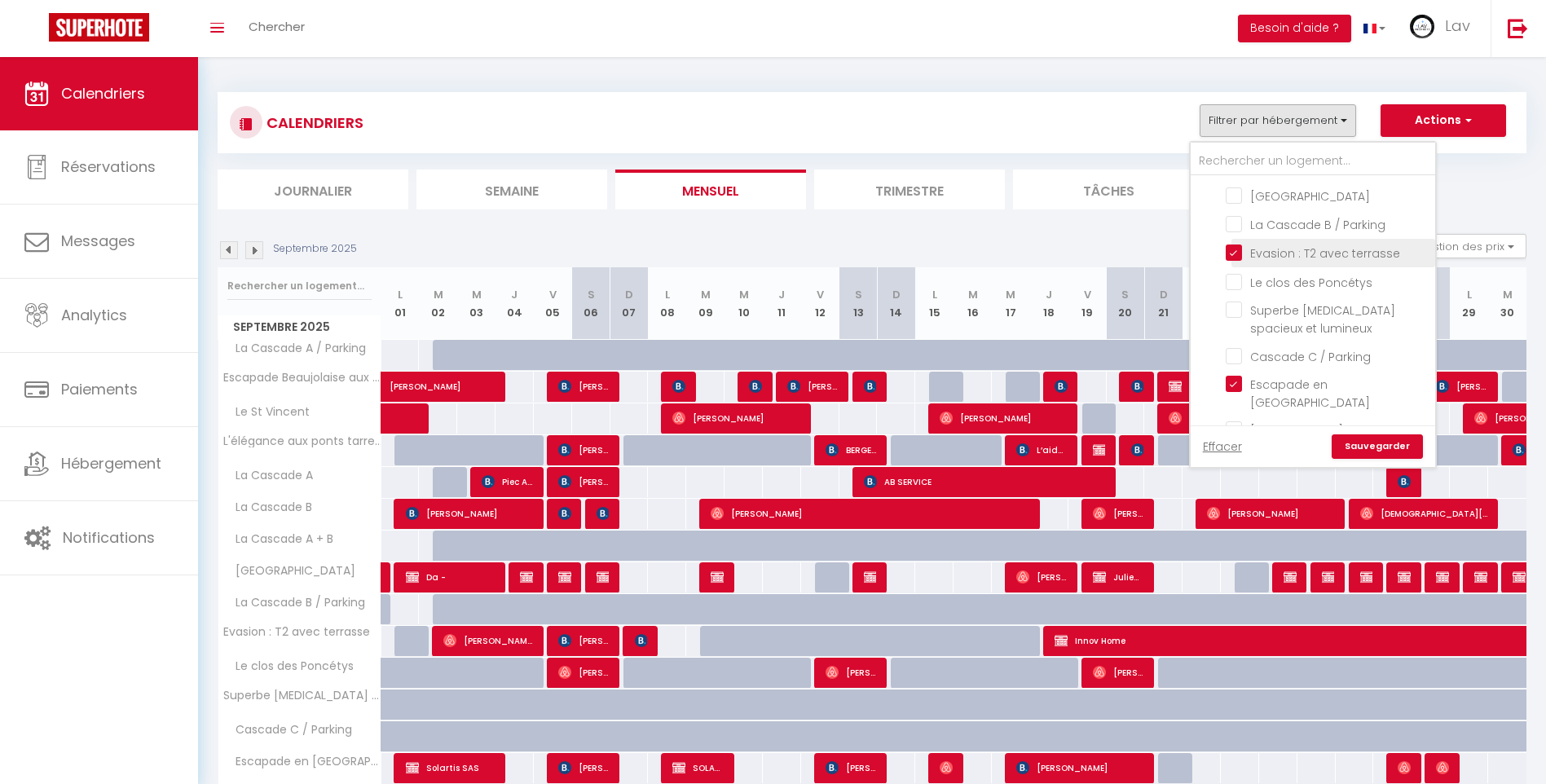
checkbox input "false"
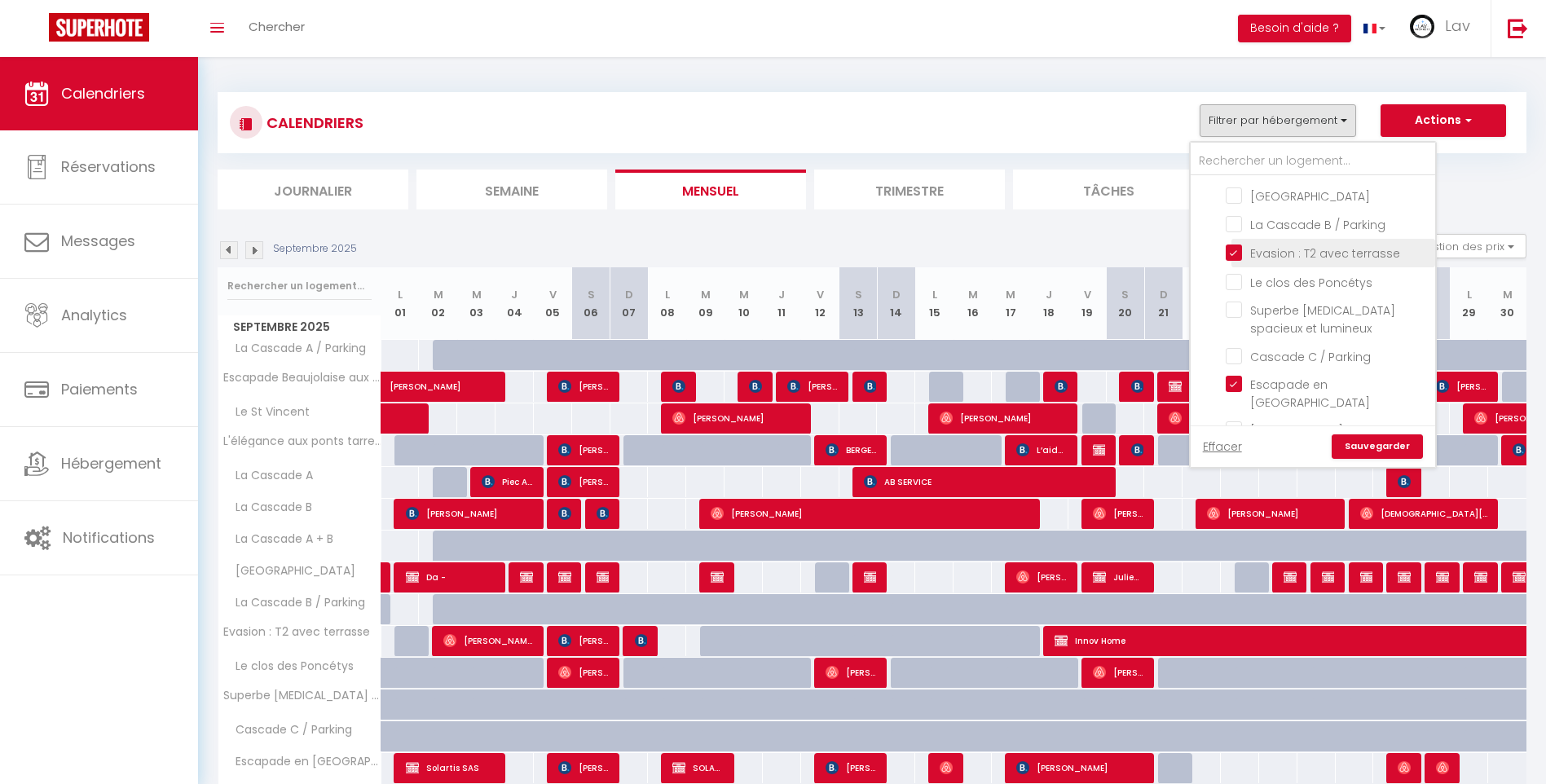
checkbox input "false"
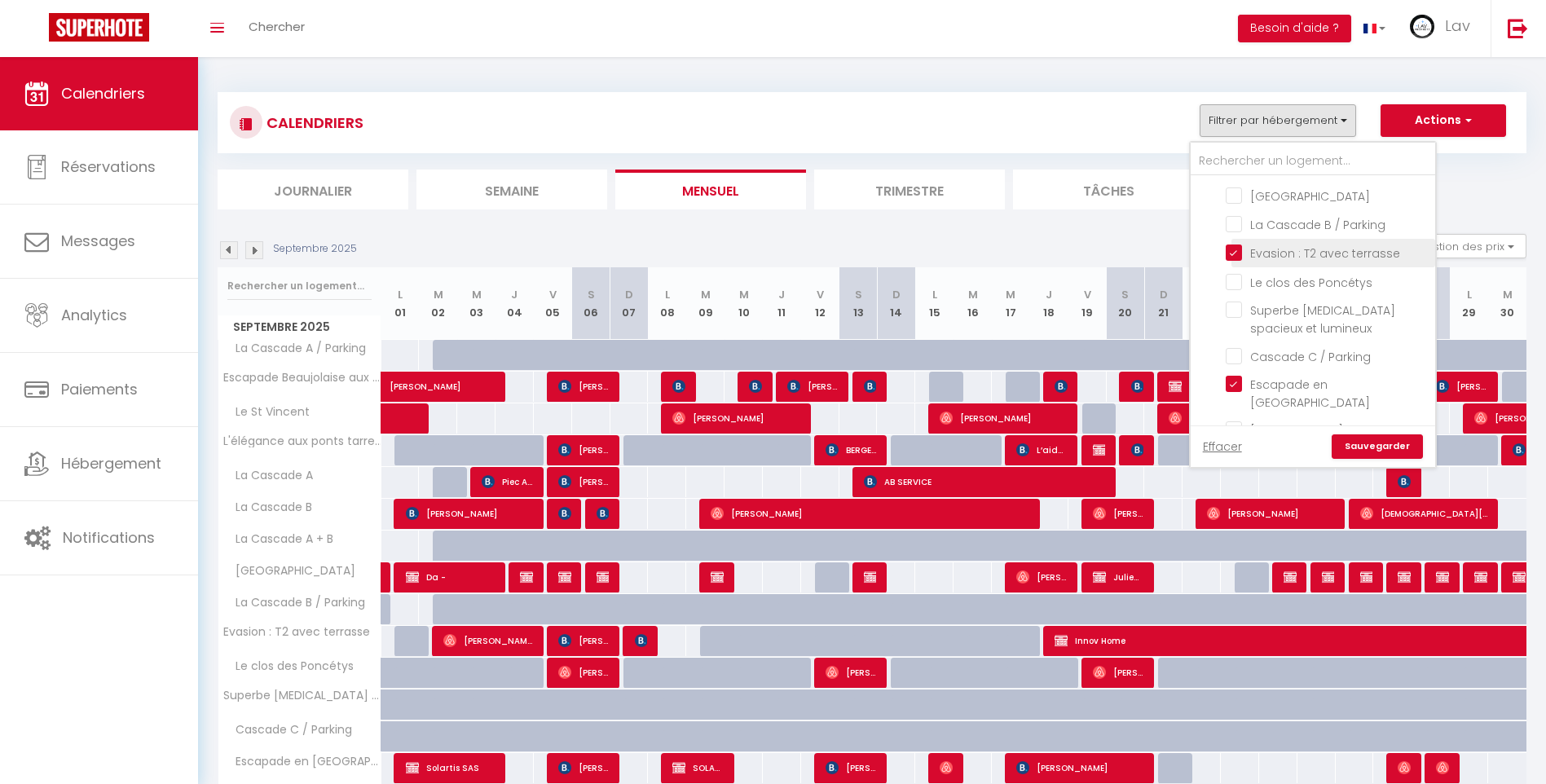
checkbox input "false"
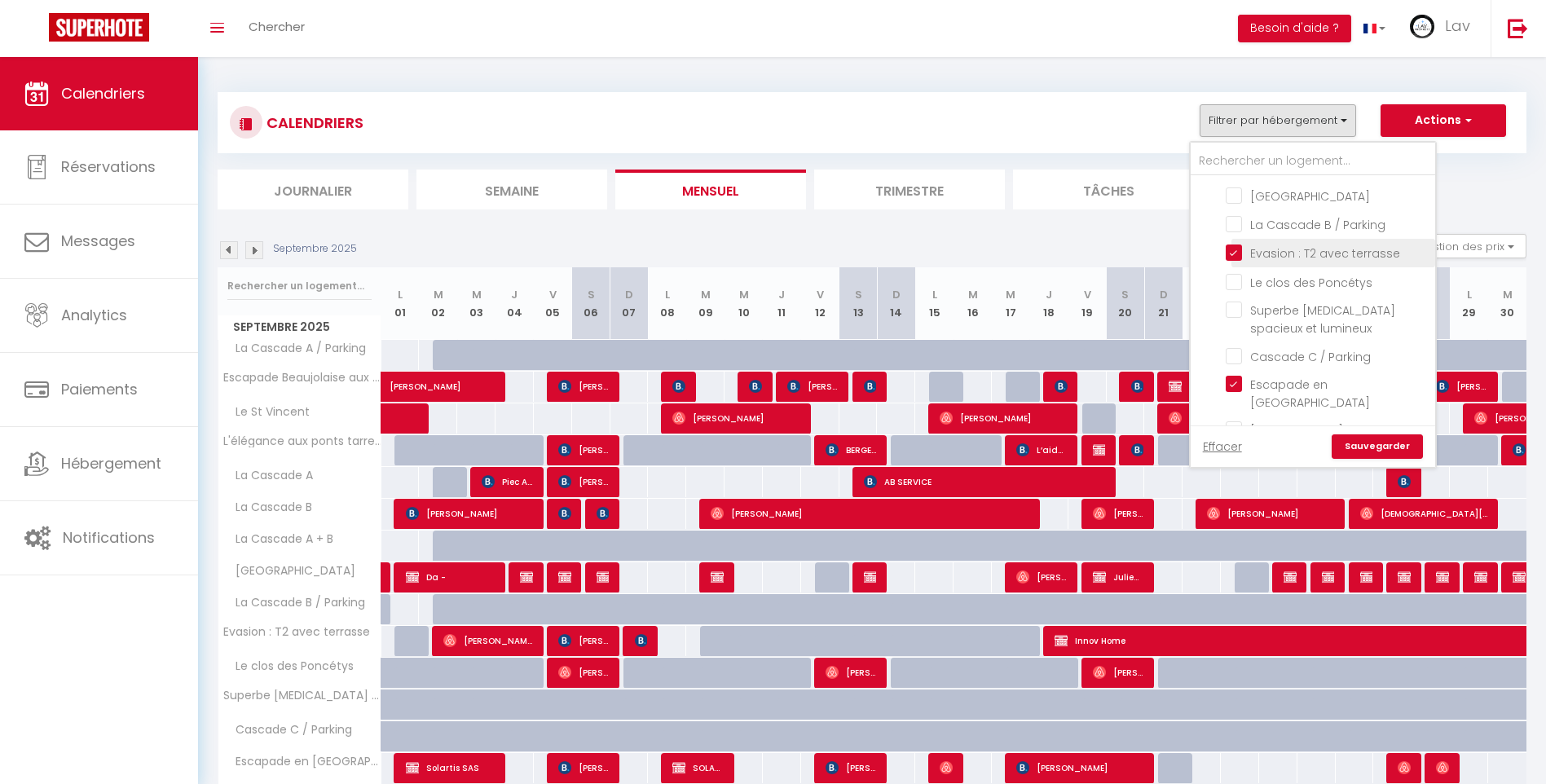
checkbox input "false"
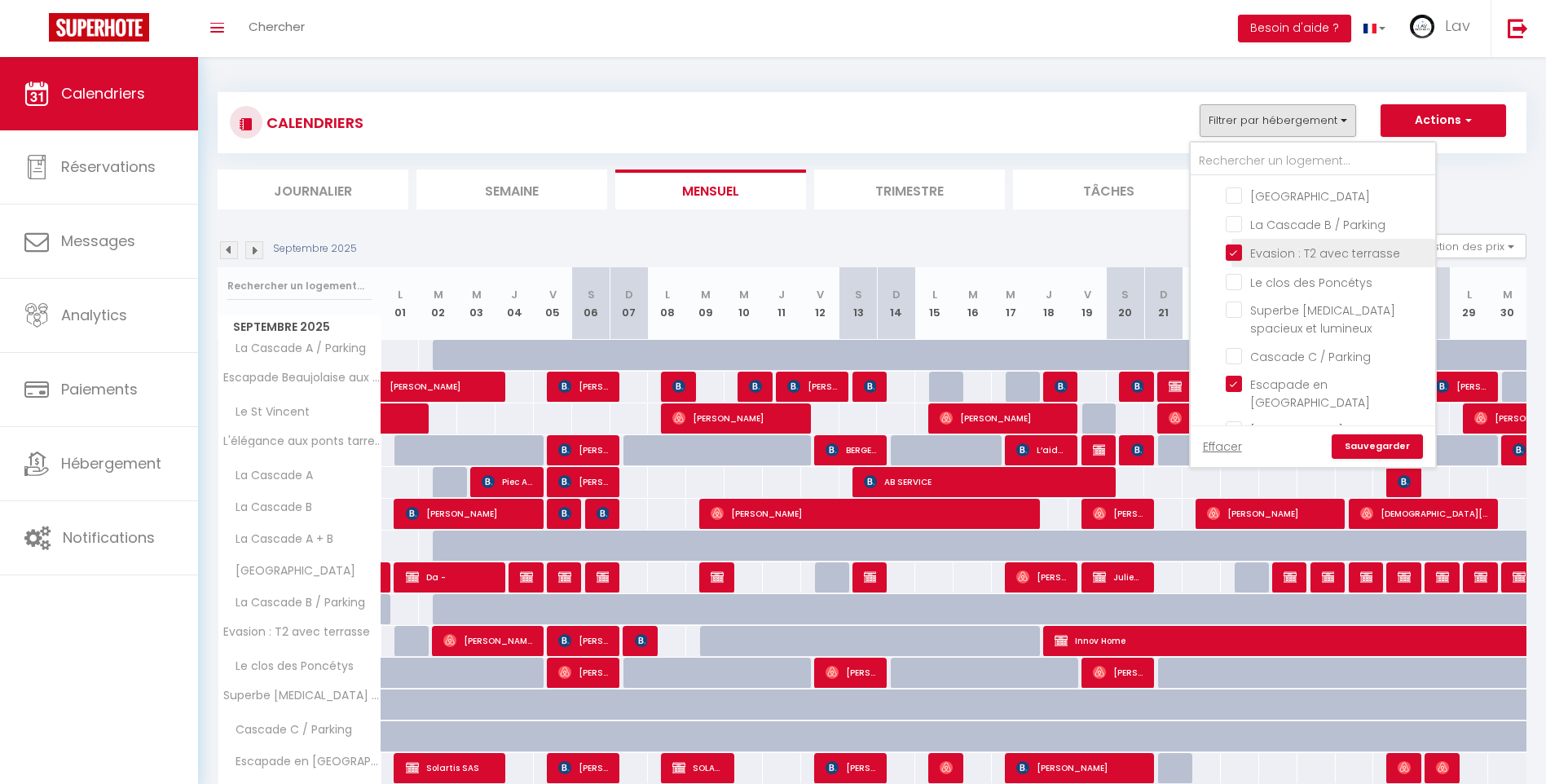
checkbox input "false"
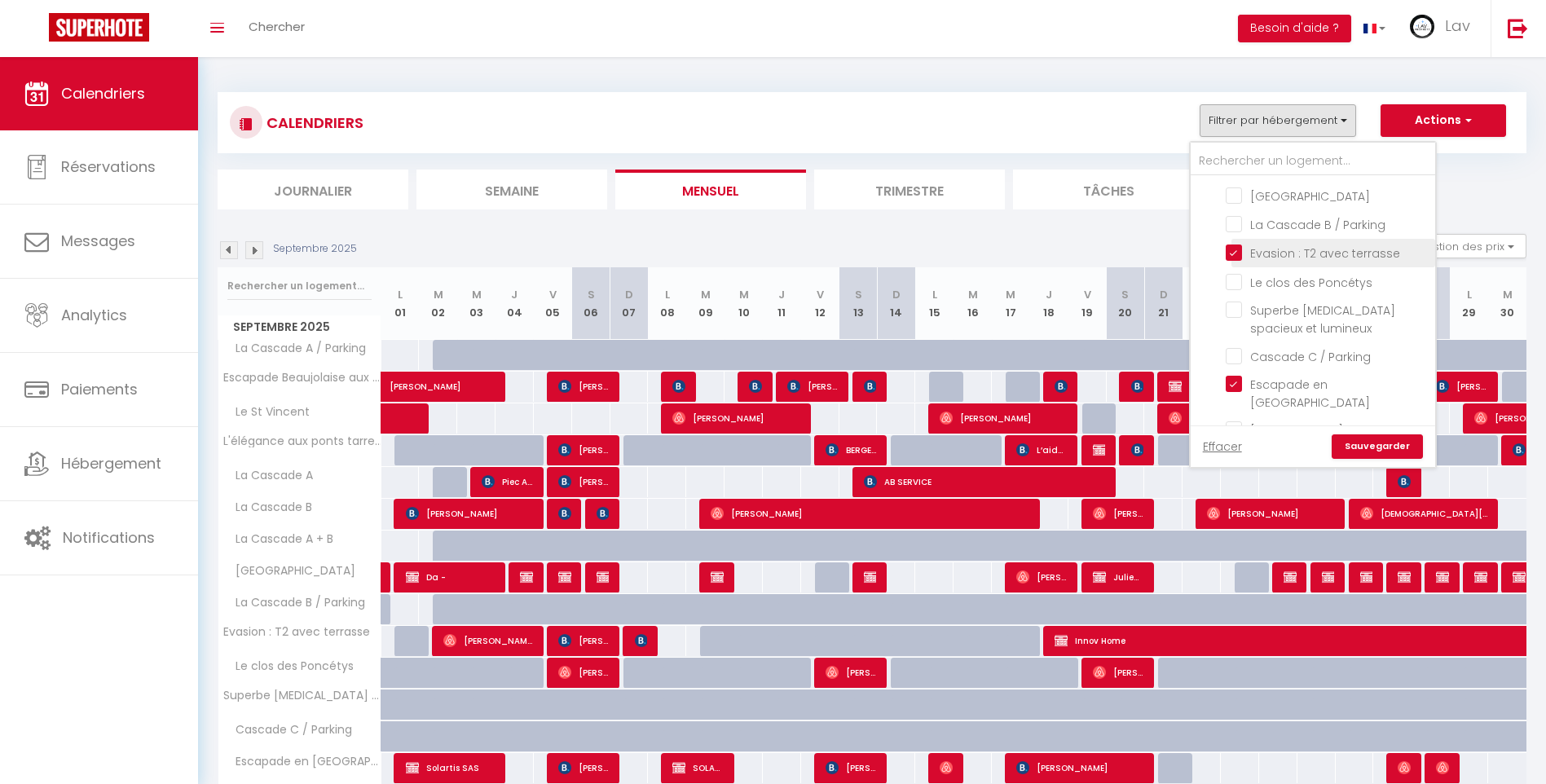
checkbox input "false"
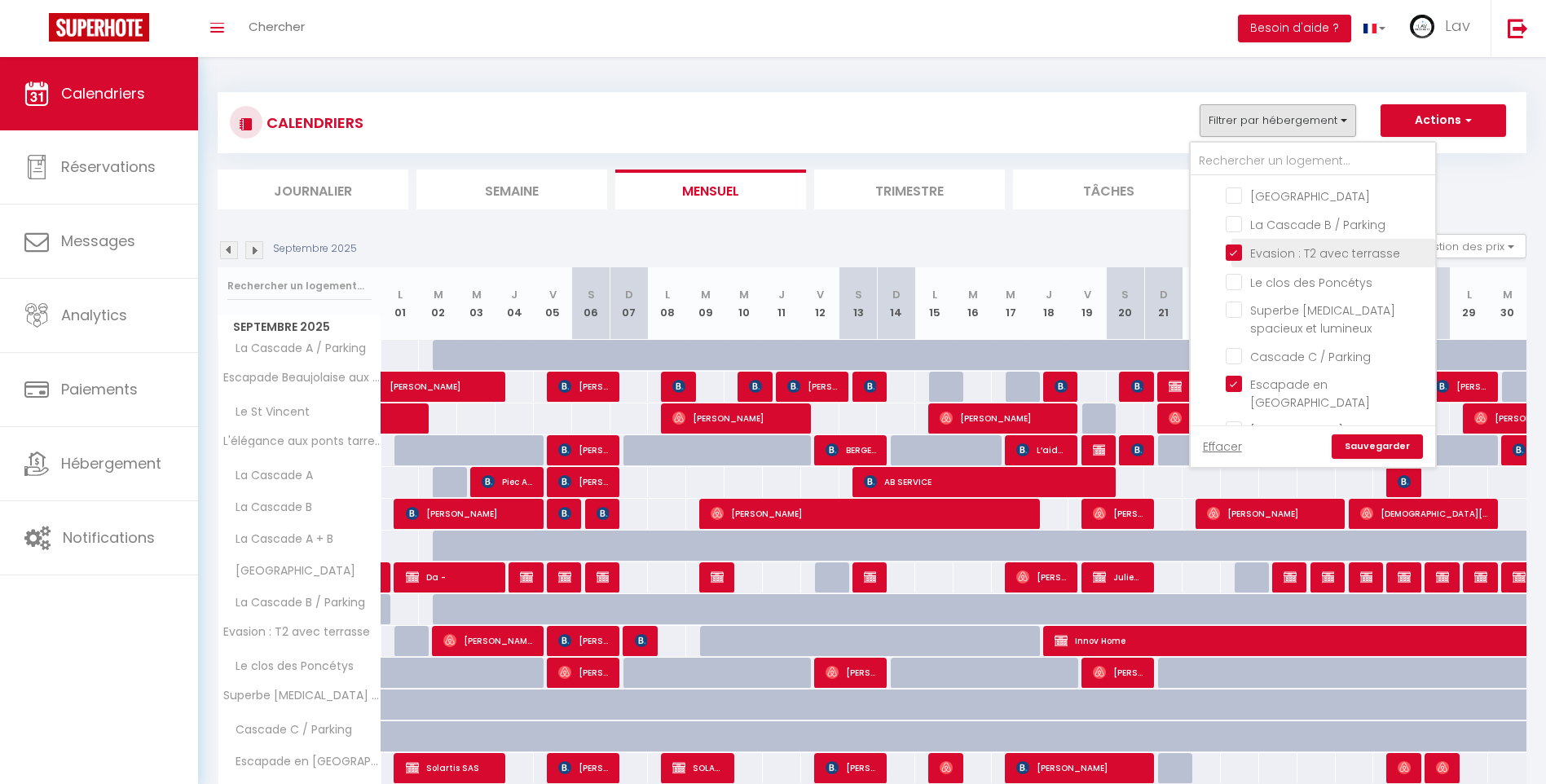
checkbox input "false"
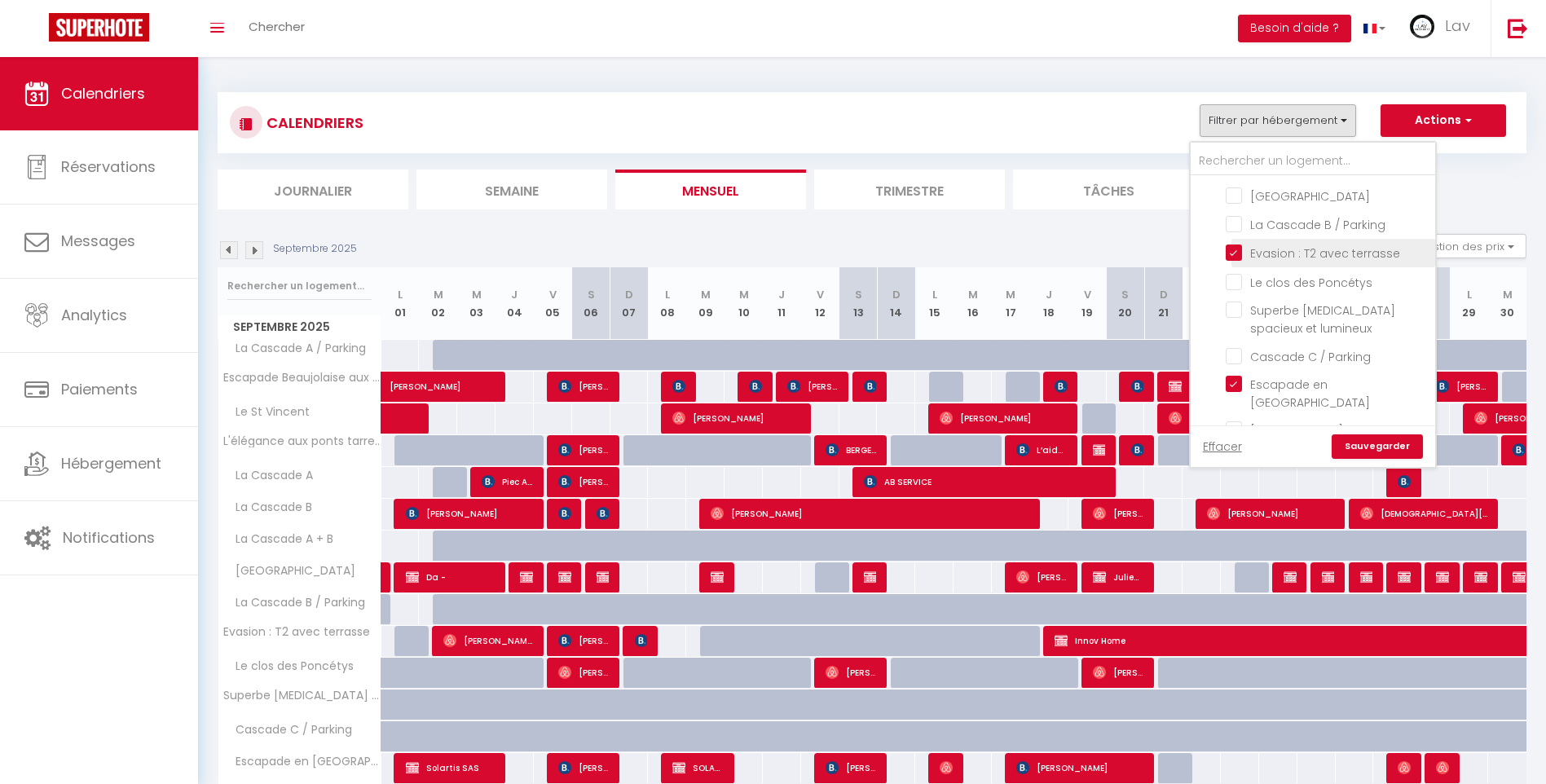
checkbox input "false"
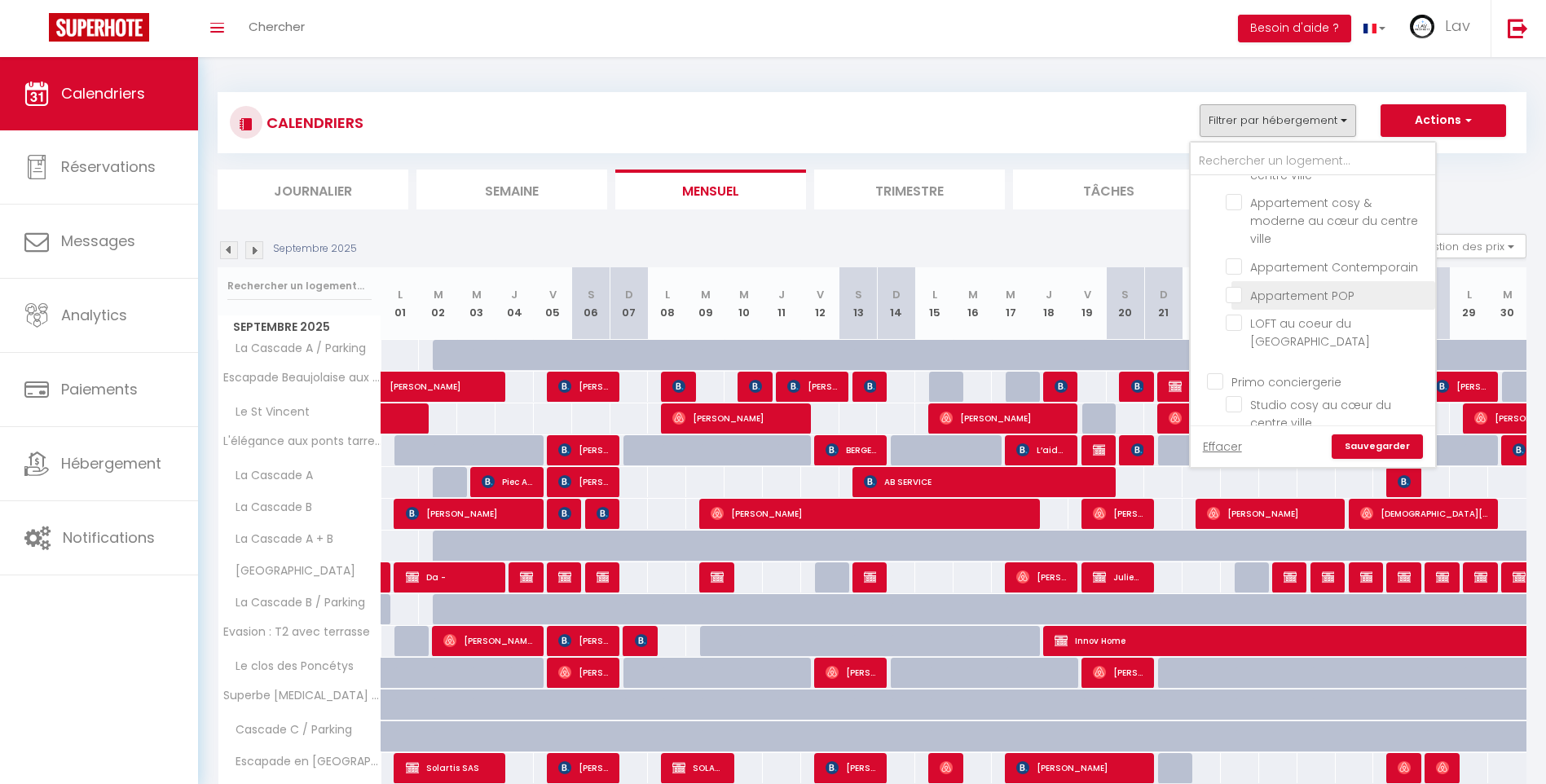
scroll to position [0, 0]
click at [1361, 441] on link "Sauvegarder" at bounding box center [1376, 447] width 91 height 24
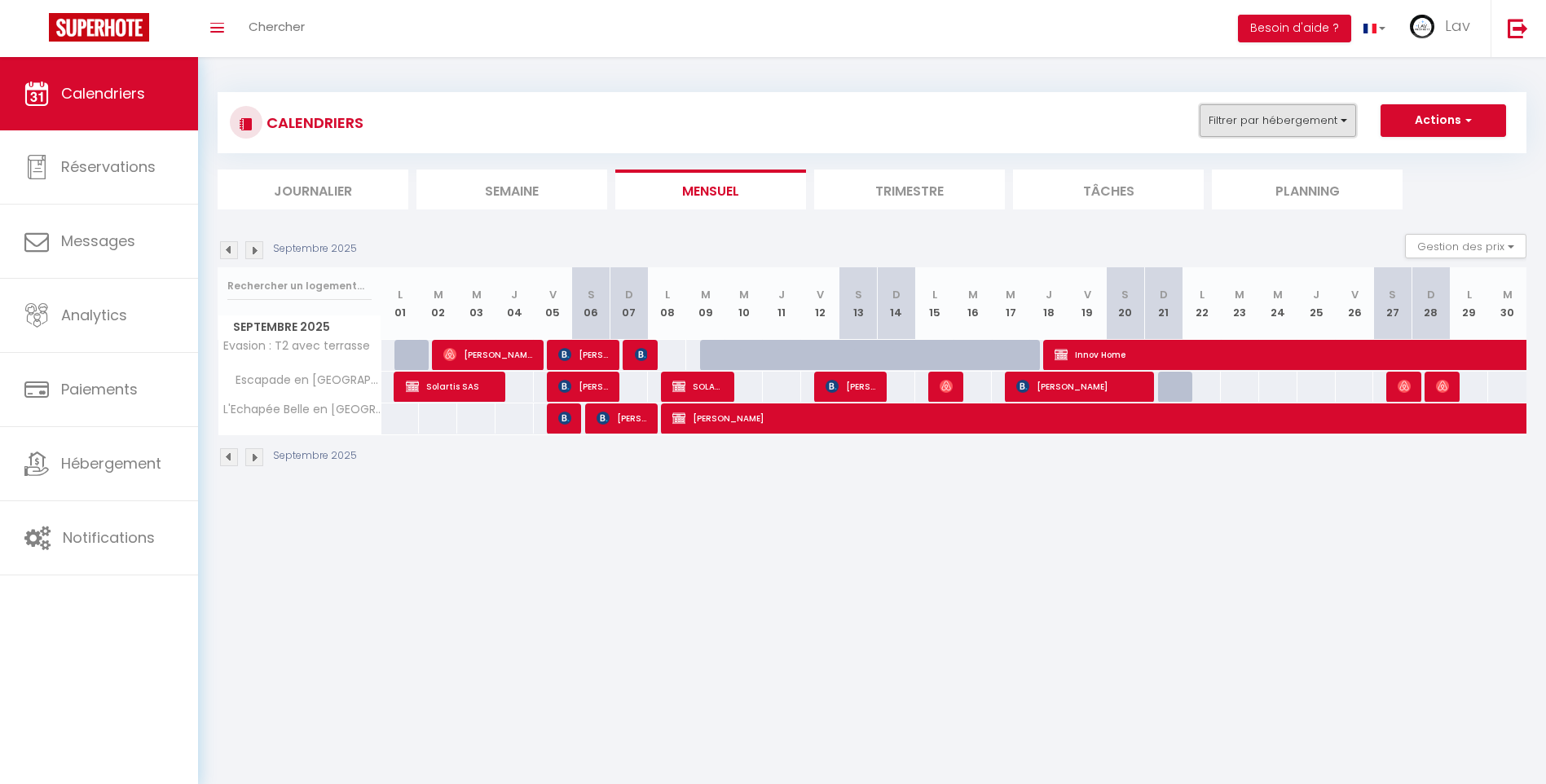
click at [1284, 109] on button "Filtrer par hébergement" at bounding box center [1277, 120] width 157 height 32
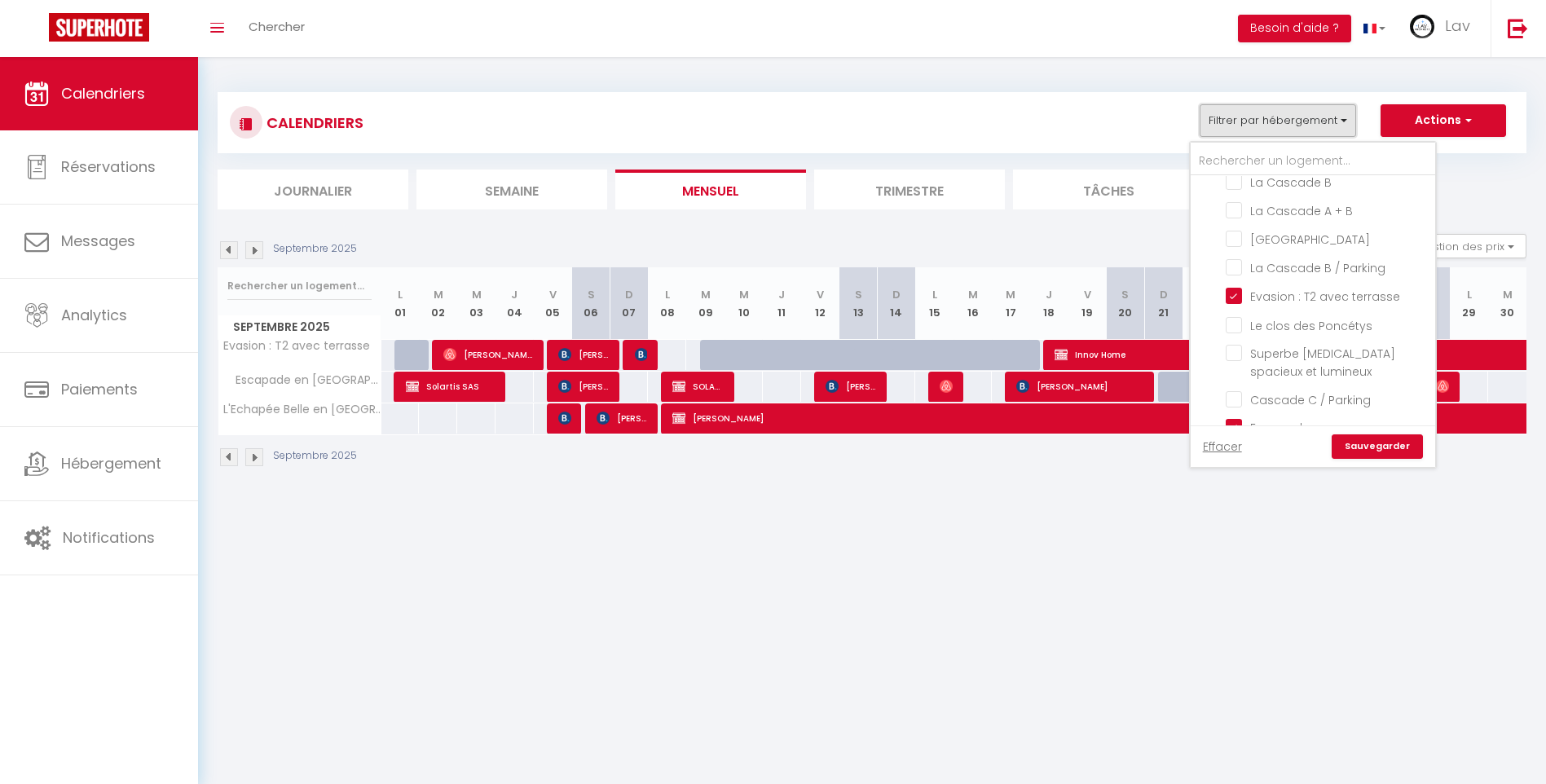
scroll to position [1059, 0]
click at [1261, 377] on input "Evasion : T2 avec terrasse" at bounding box center [1327, 386] width 204 height 17
checkbox input "false"
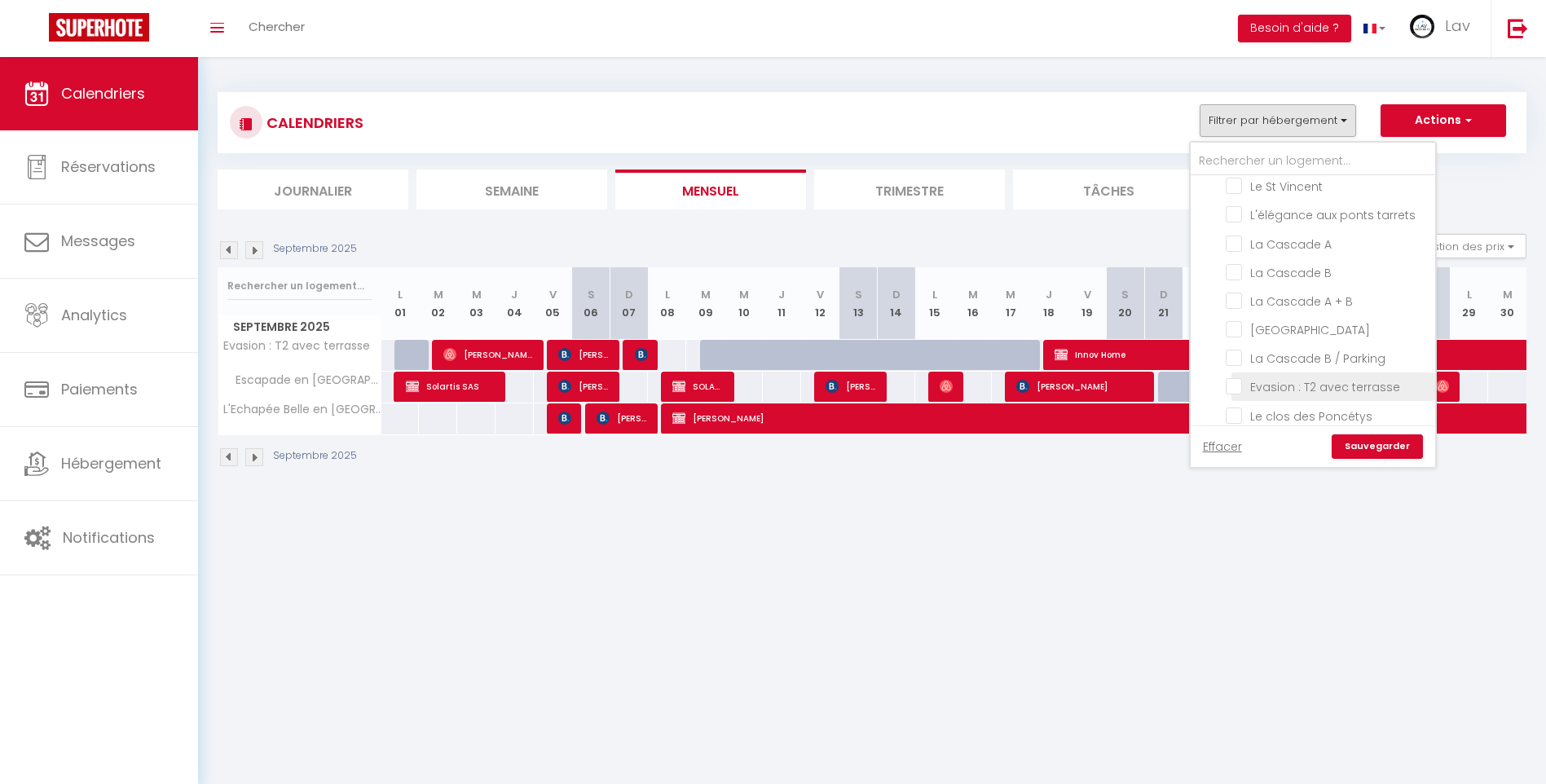
checkbox input "false"
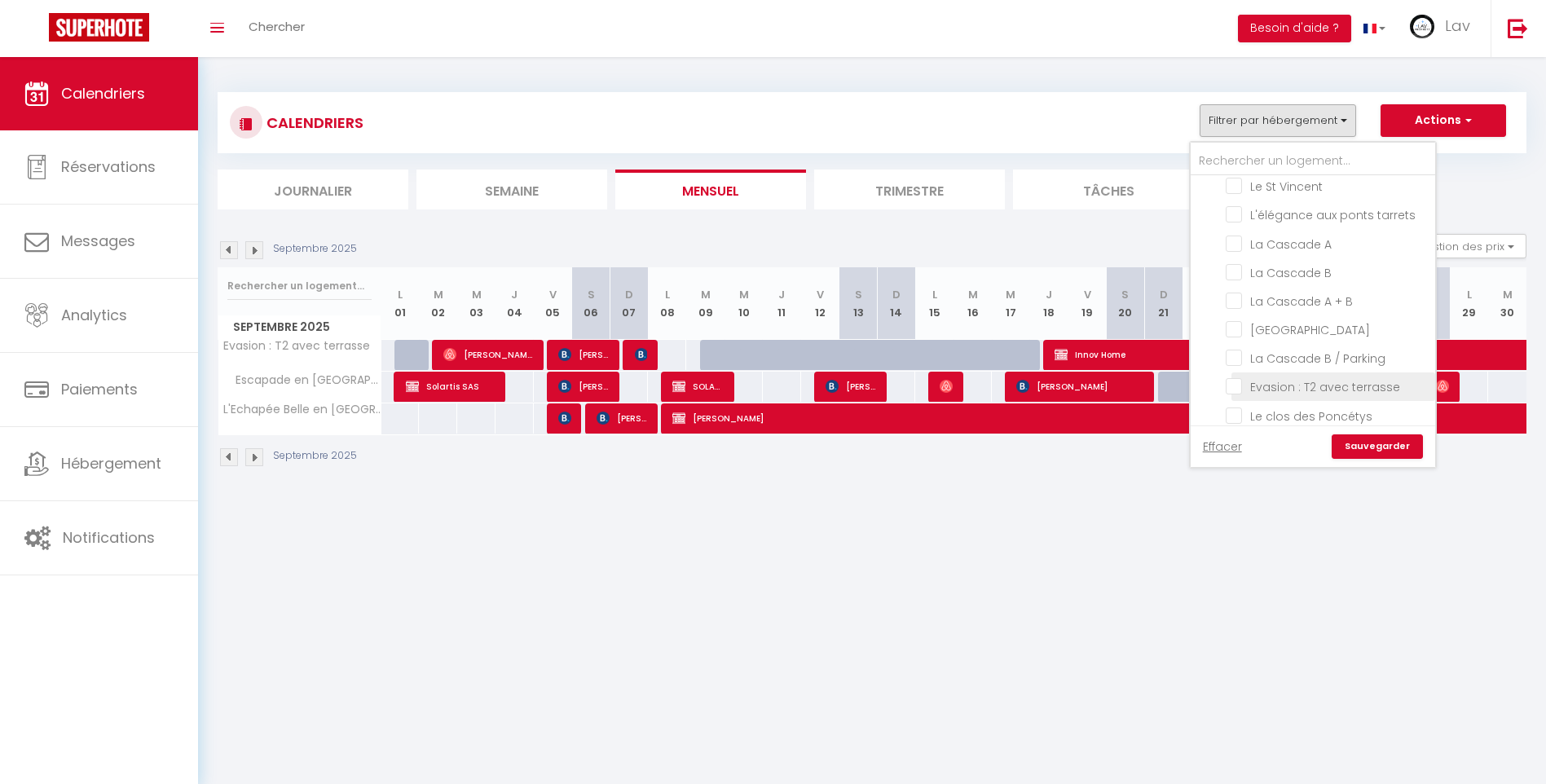
checkbox input "false"
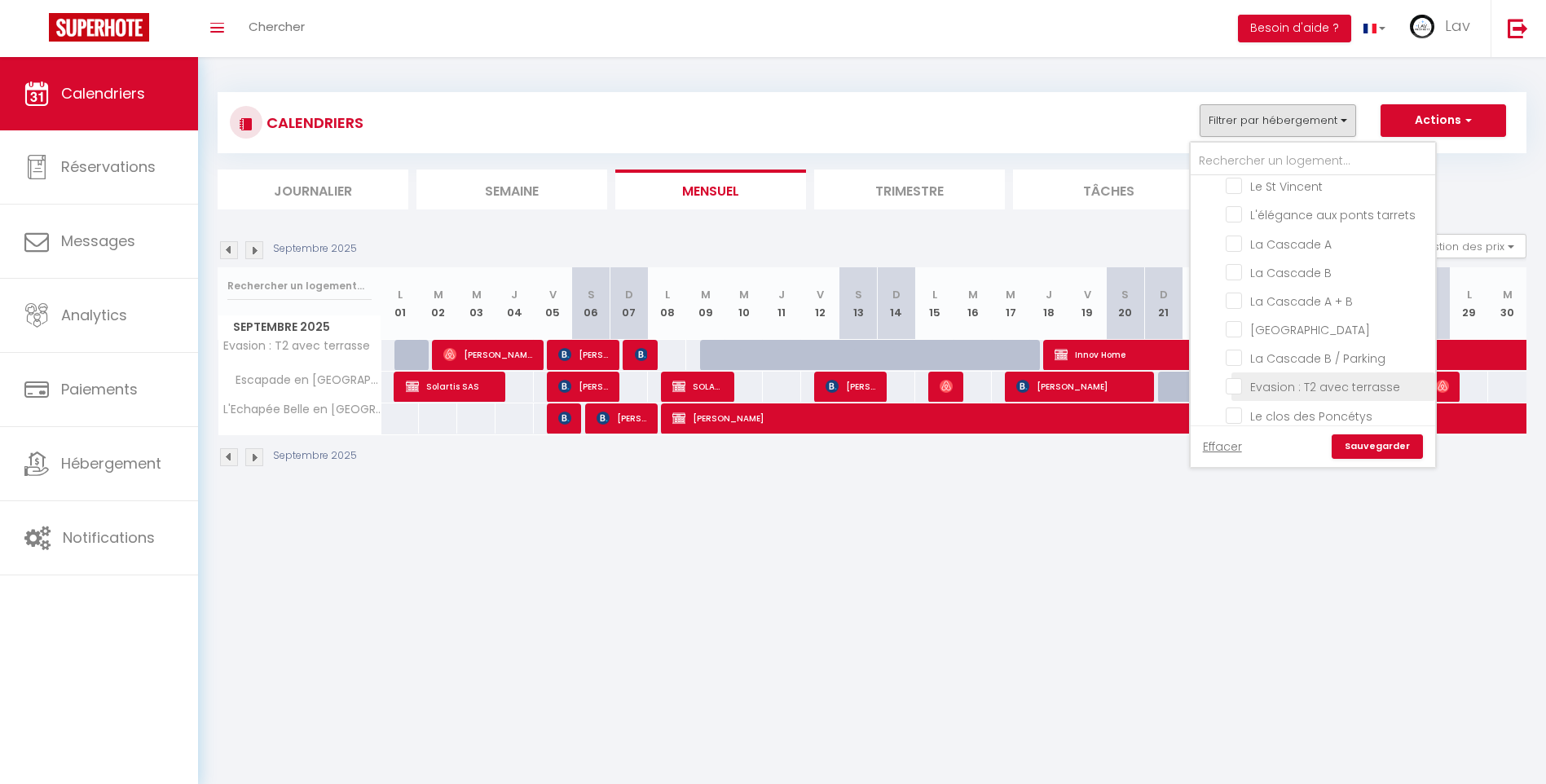
checkbox input "false"
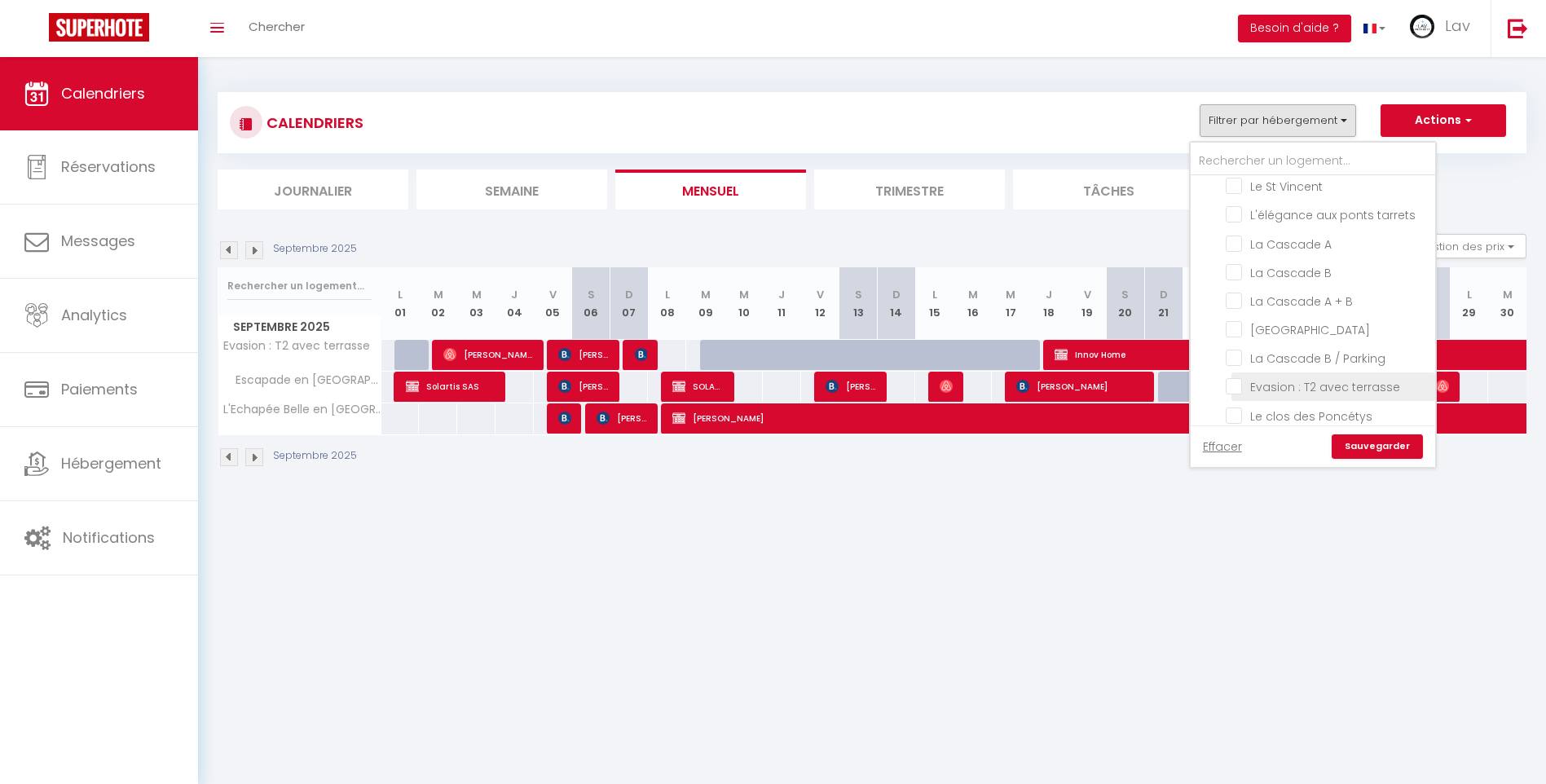
checkbox input "false"
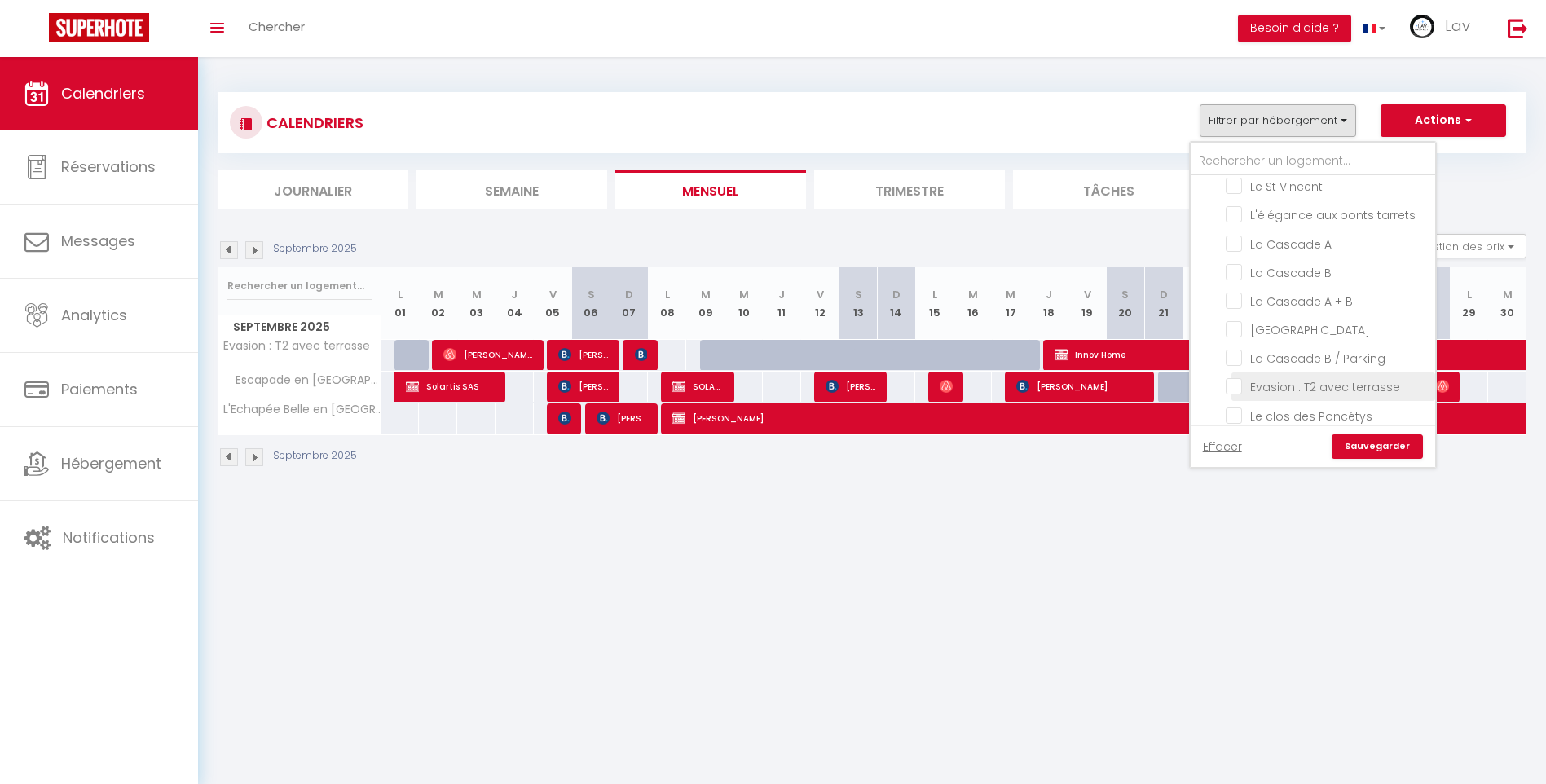
checkbox input "false"
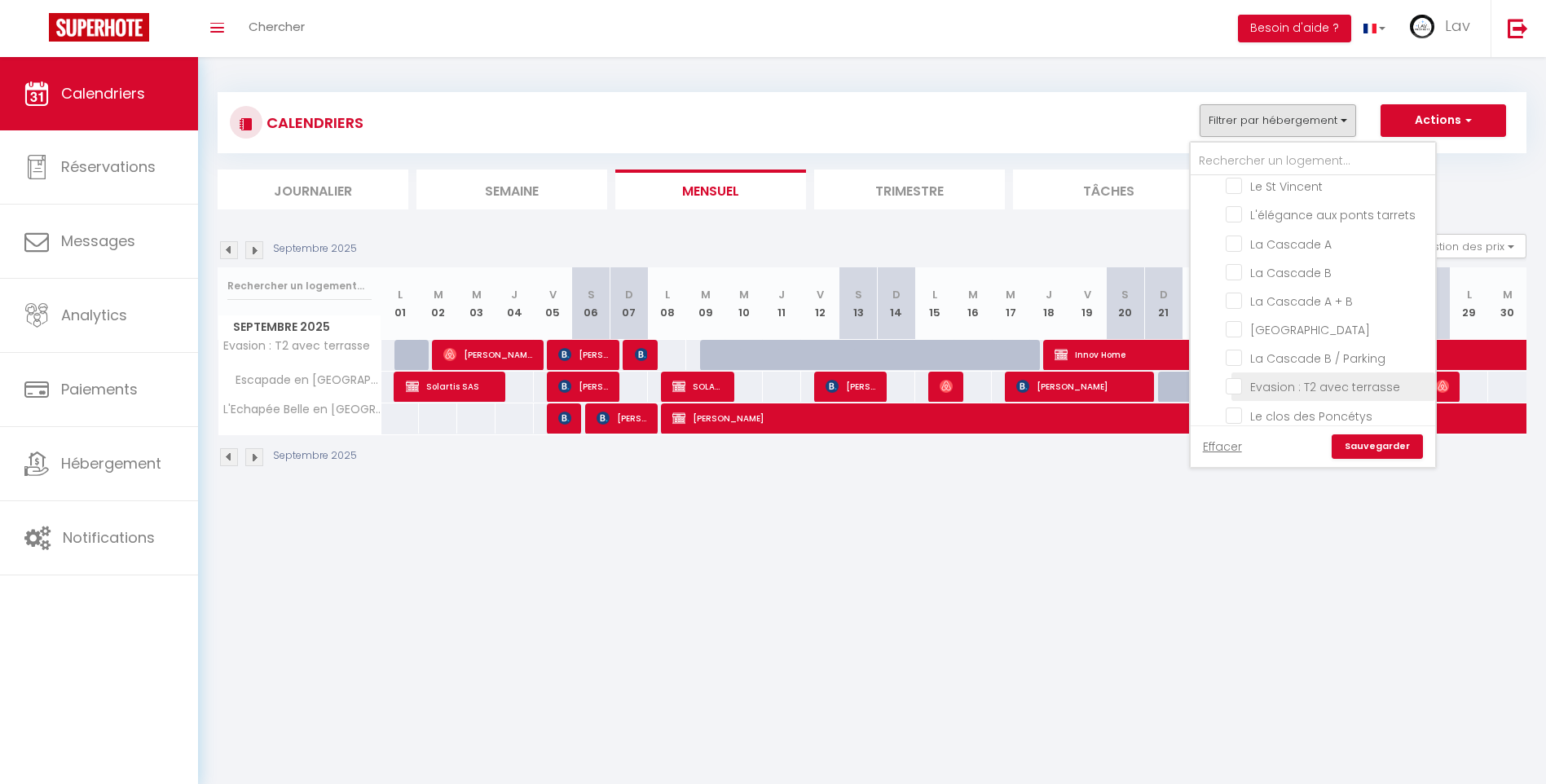
checkbox input "false"
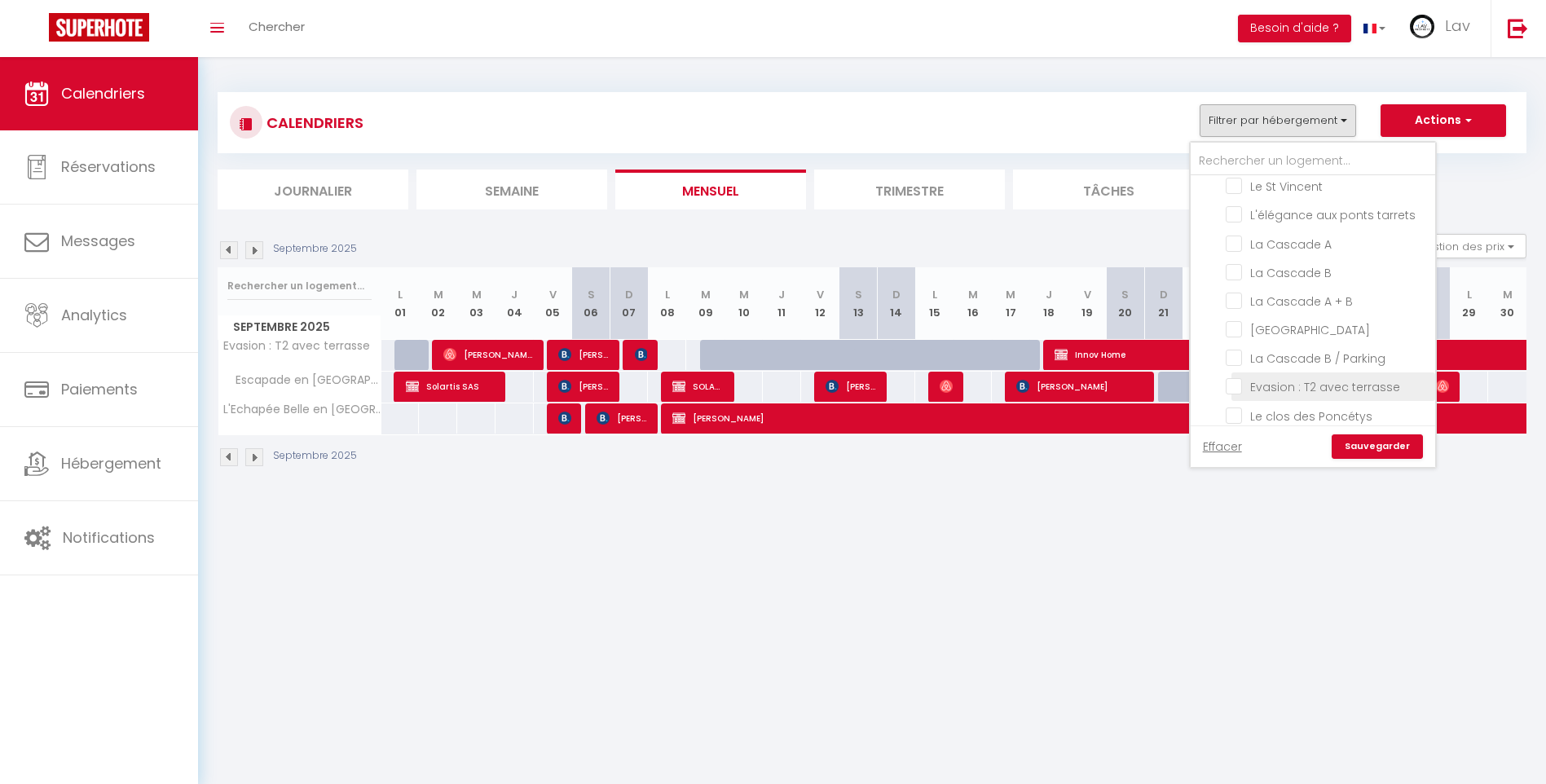
checkbox input "false"
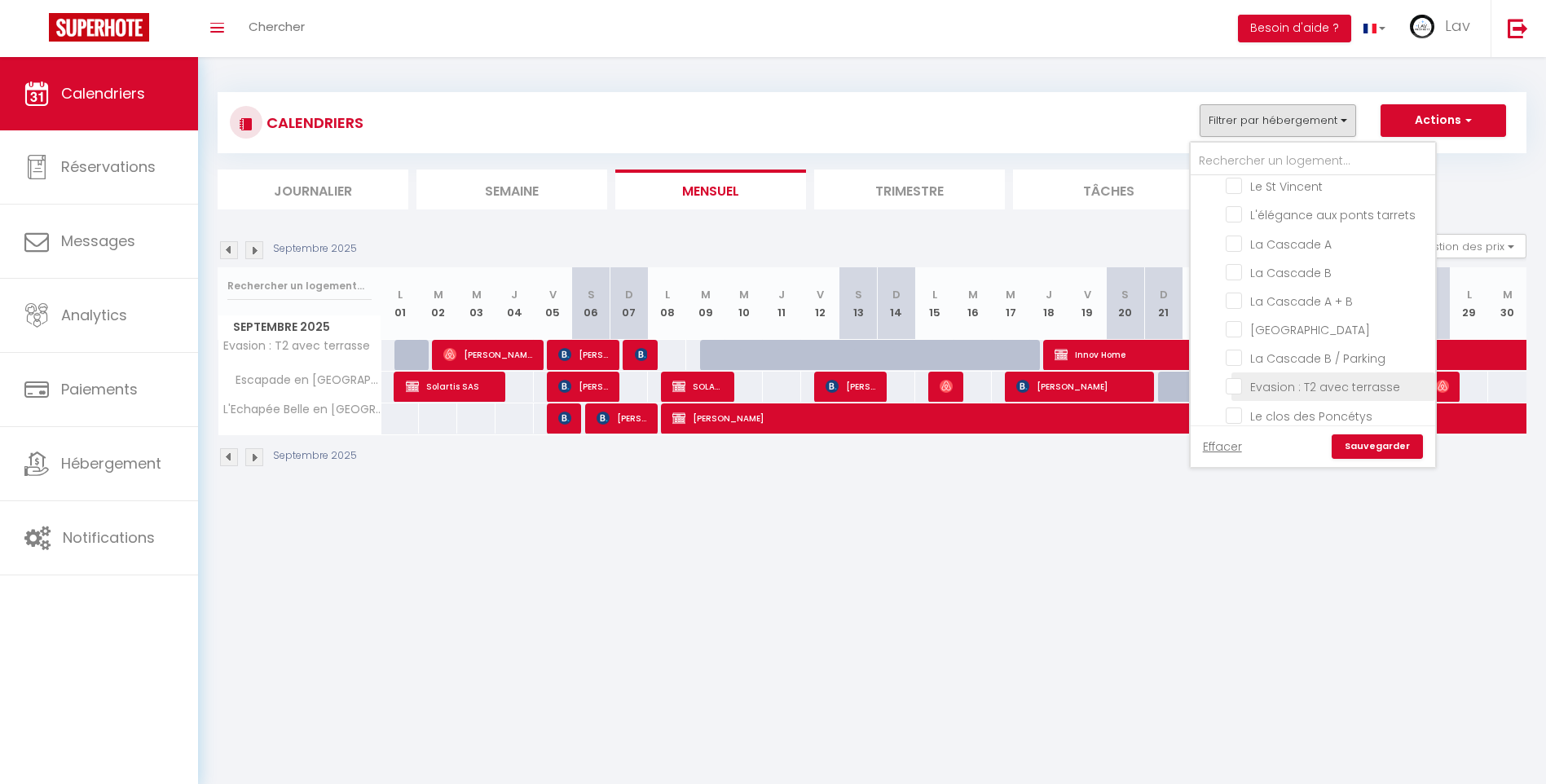
checkbox input "false"
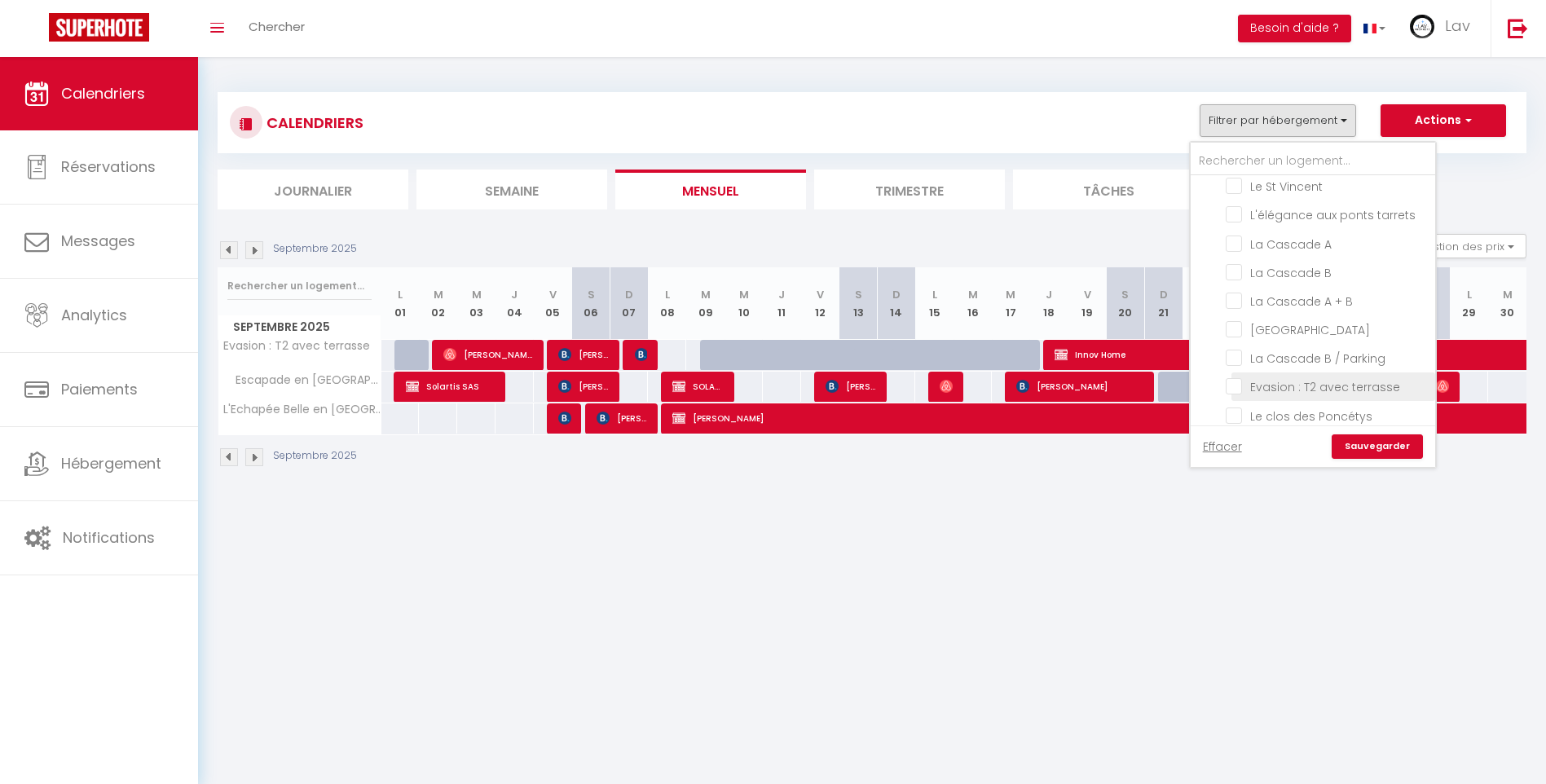
checkbox input "false"
click at [1230, 428] on input "Escapade en [GEOGRAPHIC_DATA]" at bounding box center [1327, 436] width 204 height 17
checkbox input "false"
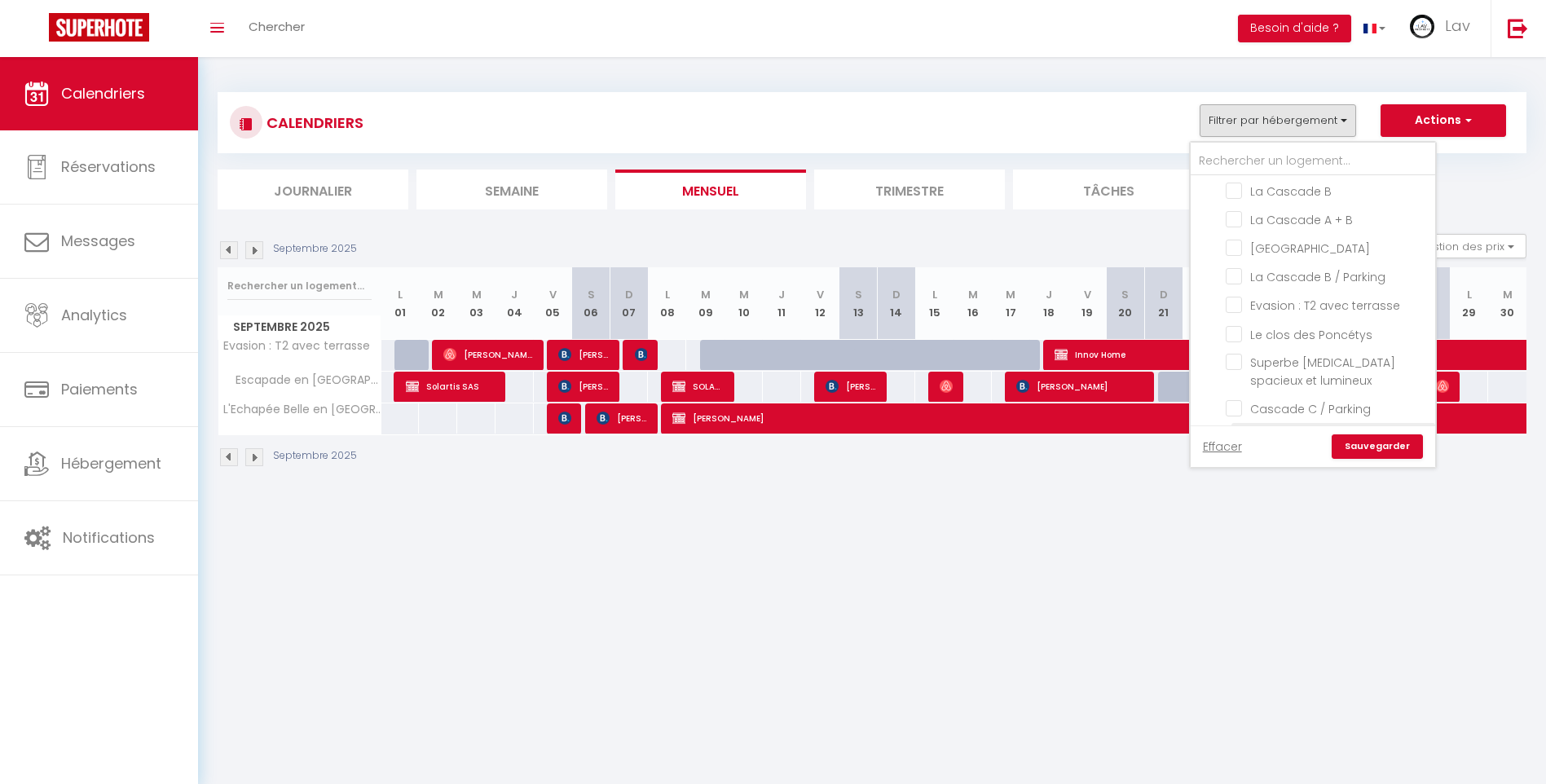
checkbox input "false"
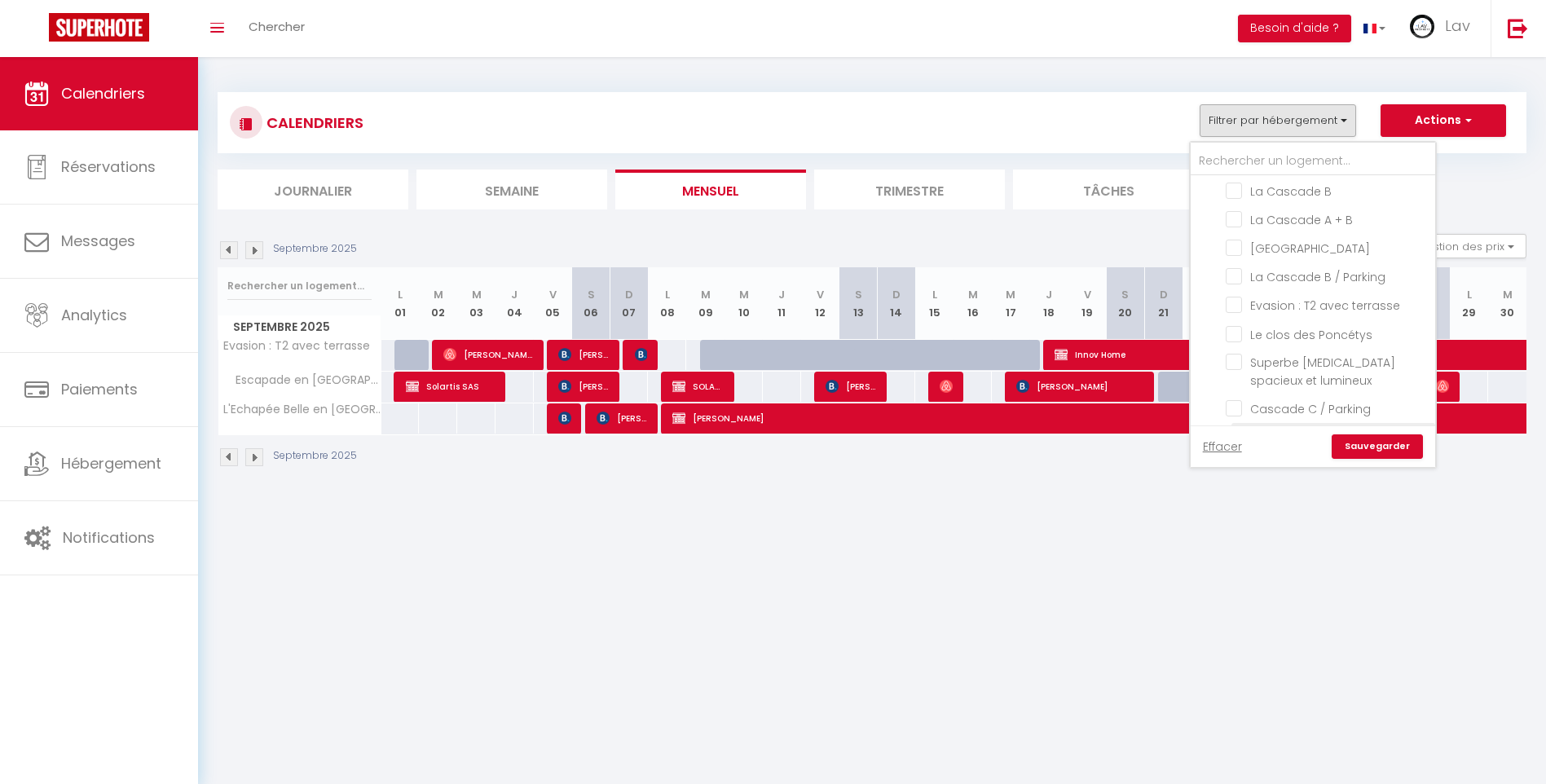
checkbox input "false"
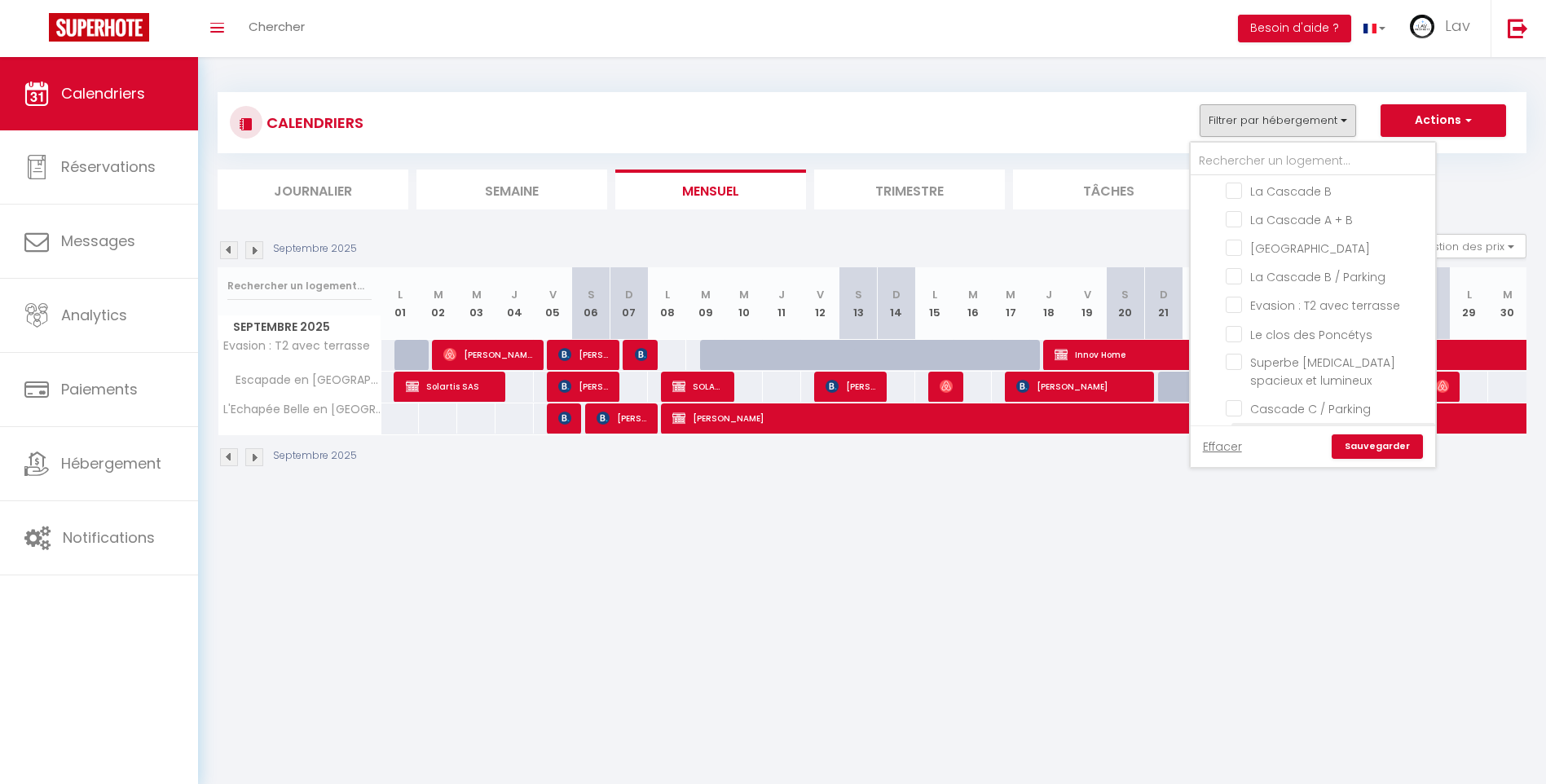
checkbox input "false"
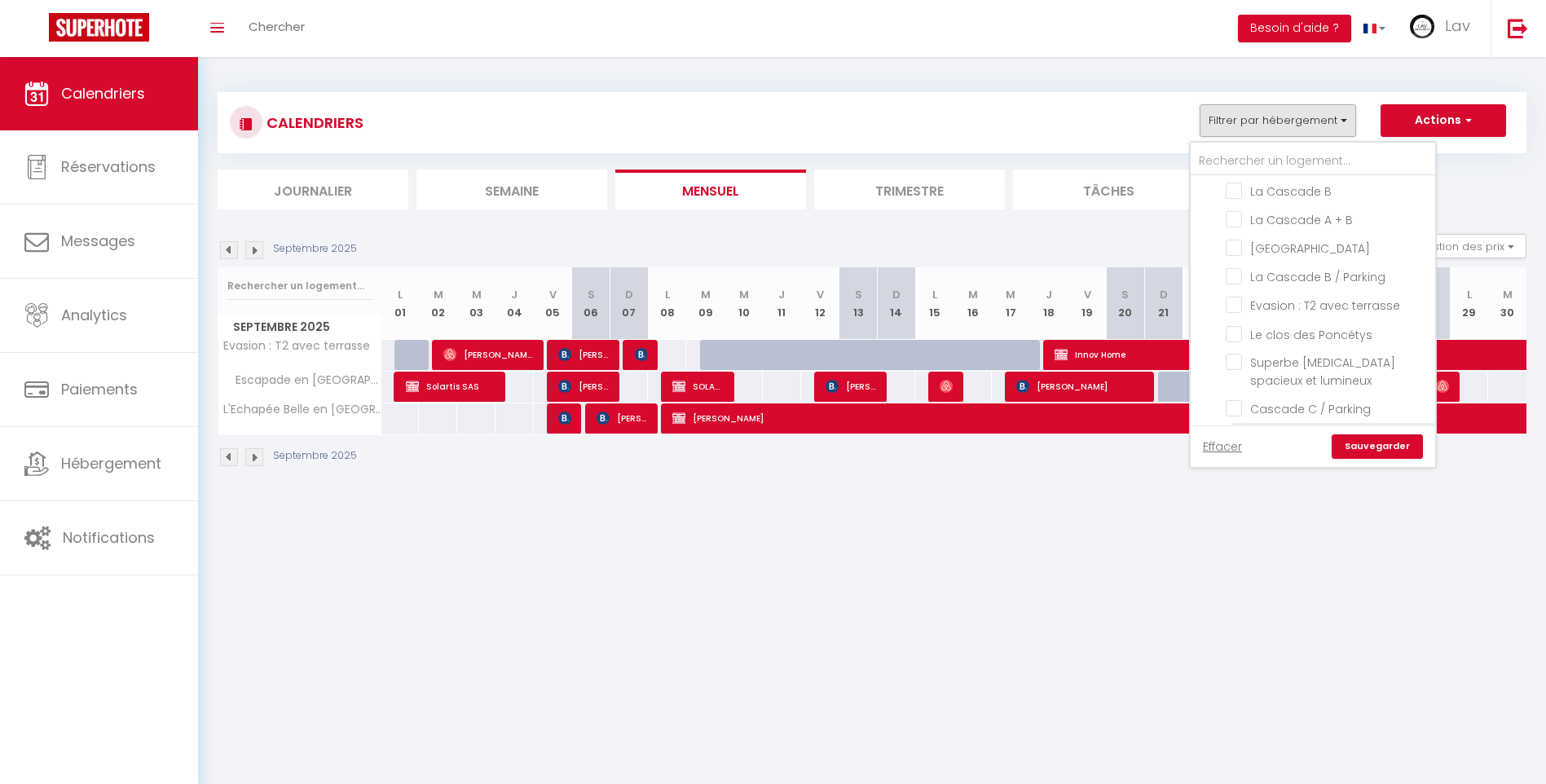
checkbox input "false"
click at [1226, 385] on input "L'Echapée Belle en [GEOGRAPHIC_DATA]" at bounding box center [1327, 393] width 204 height 17
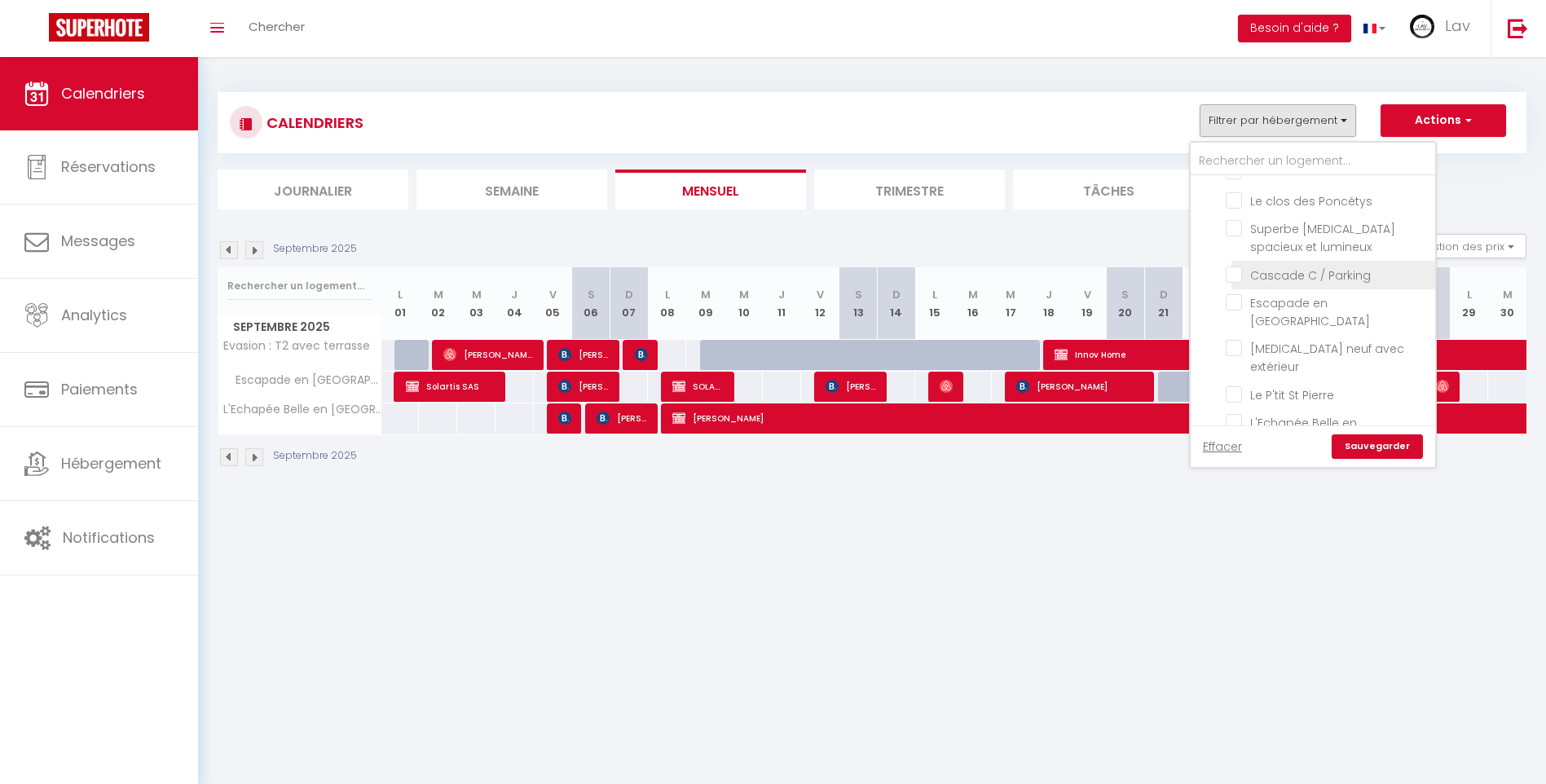
click at [1231, 266] on input "Cascade C / Parking" at bounding box center [1327, 274] width 204 height 17
click at [1232, 321] on input "La Cascade A + B" at bounding box center [1327, 329] width 204 height 17
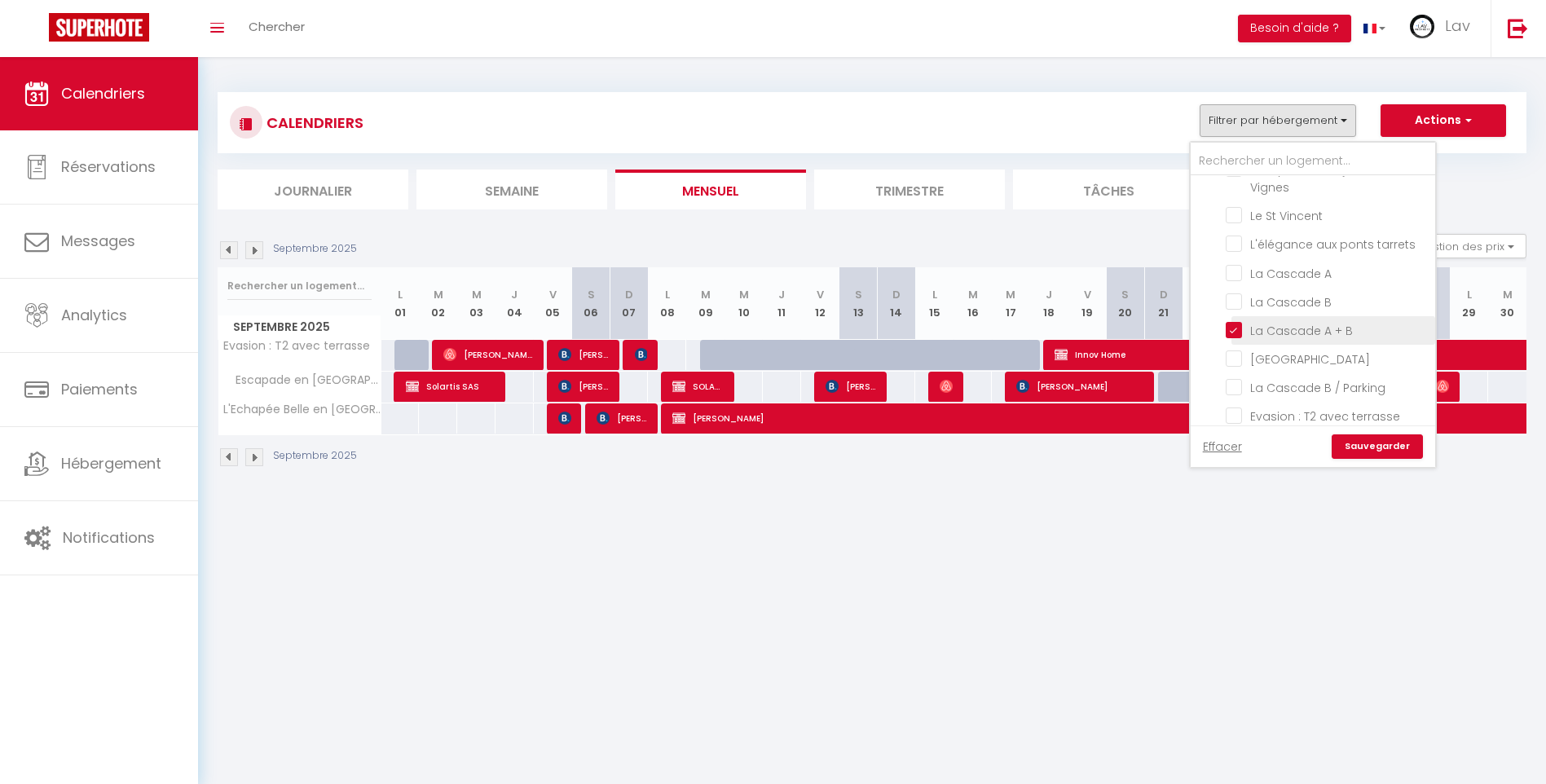
scroll to position [948, 0]
click at [1236, 373] on input "La Cascade B" at bounding box center [1327, 382] width 204 height 17
click at [1227, 345] on input "La Cascade A" at bounding box center [1327, 353] width 204 height 17
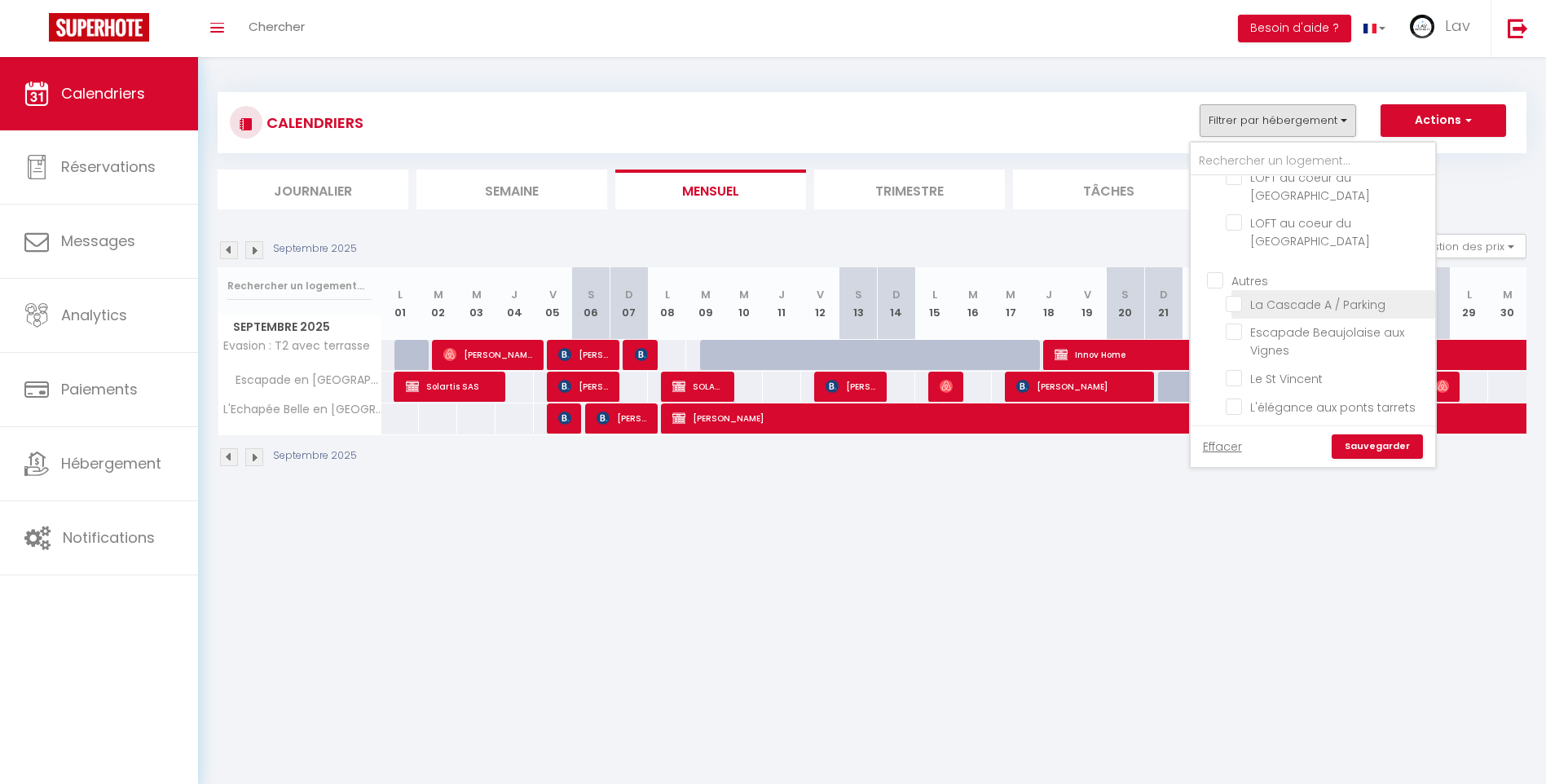
click at [1229, 295] on input "La Cascade A / Parking" at bounding box center [1327, 303] width 204 height 17
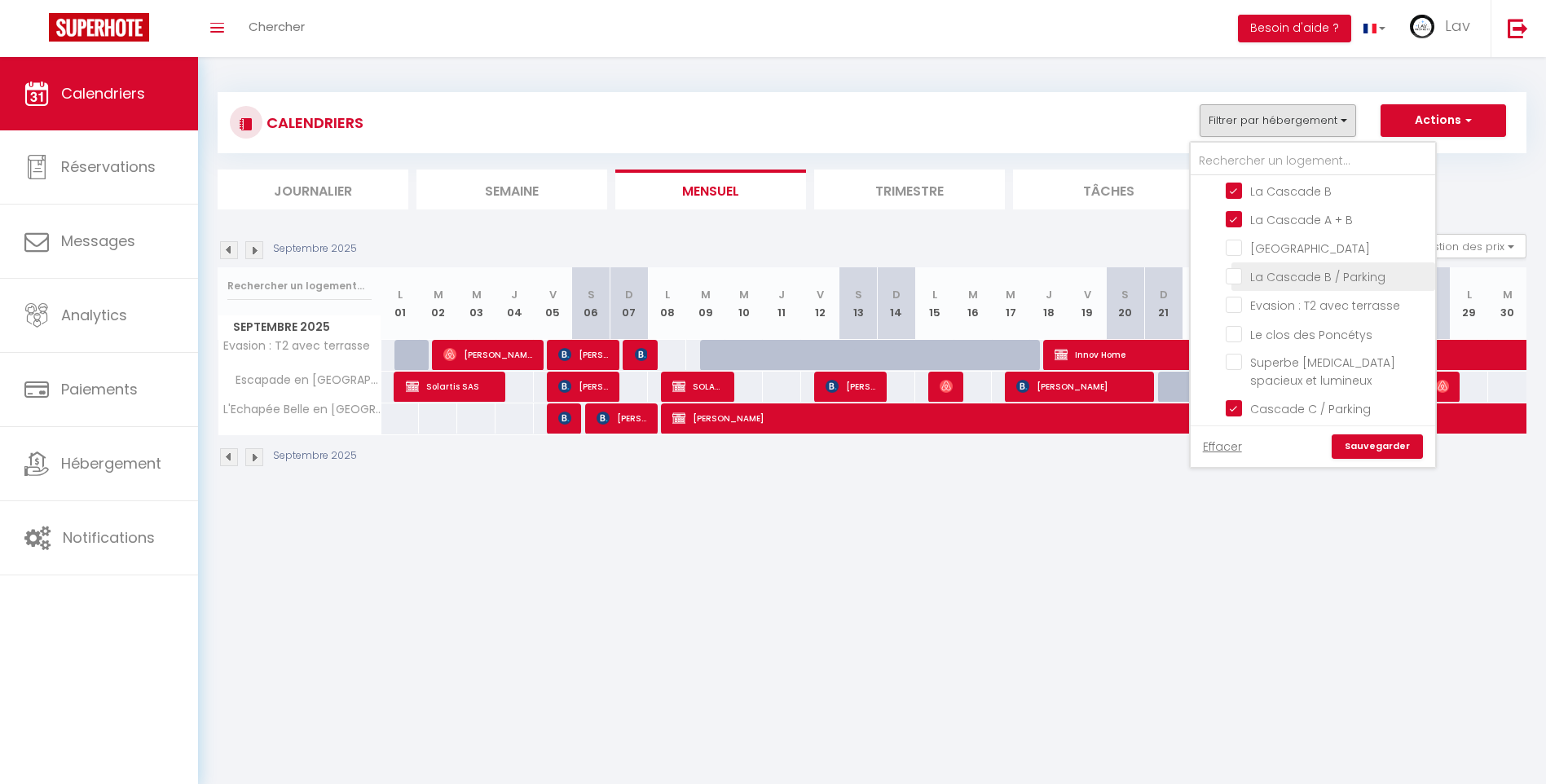
click at [1231, 267] on input "La Cascade B / Parking" at bounding box center [1327, 275] width 204 height 17
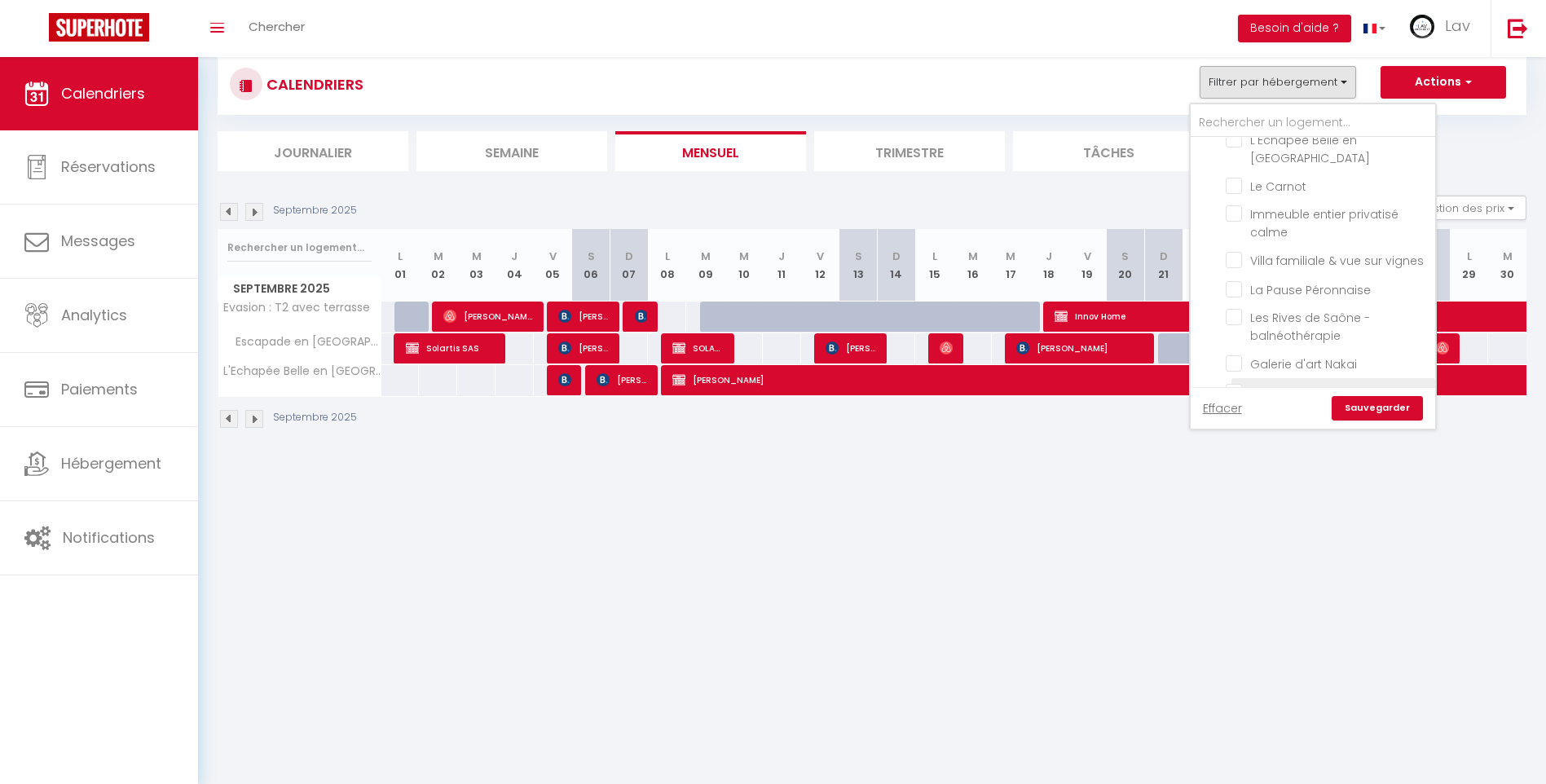
scroll to position [57, 0]
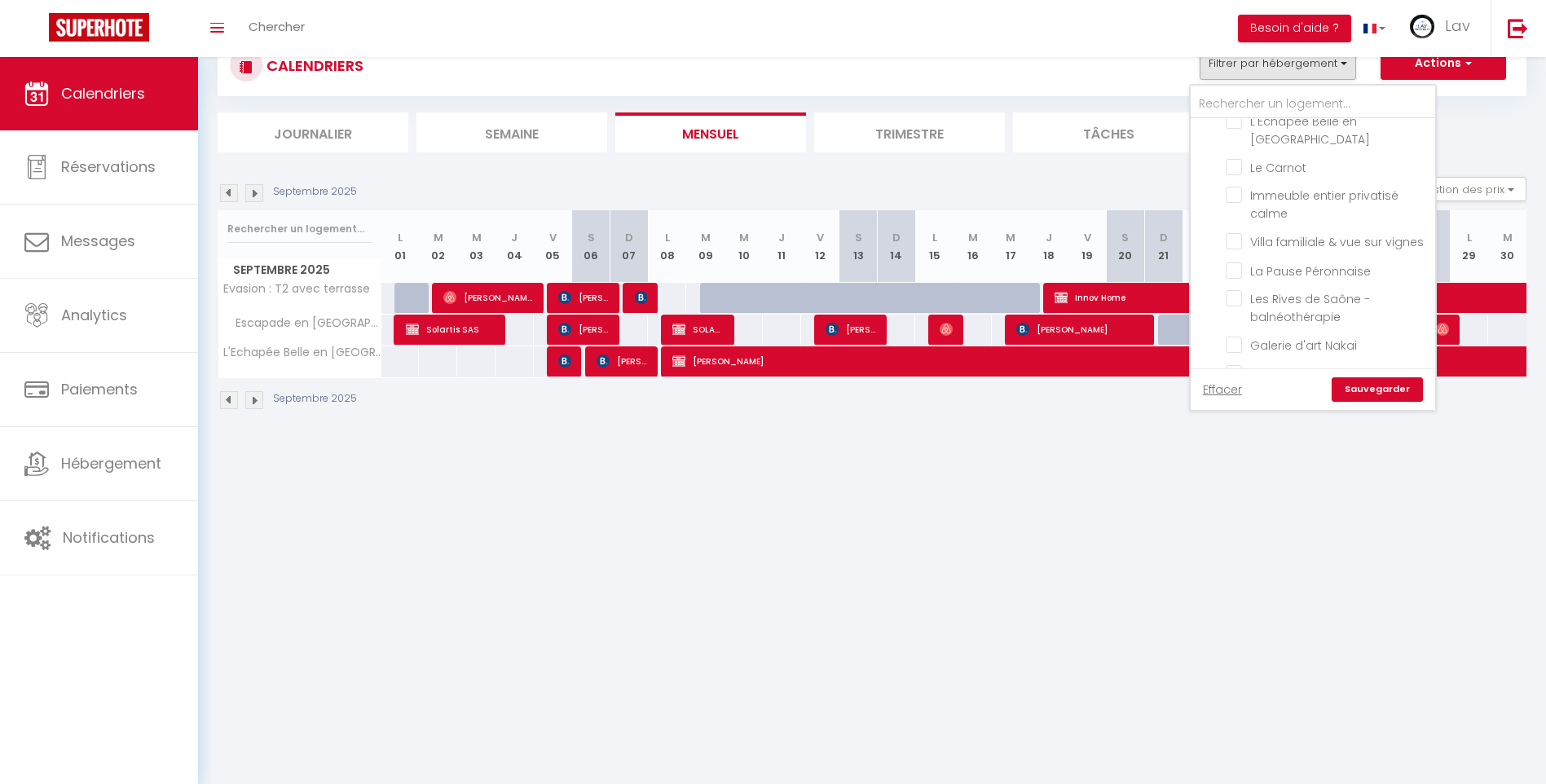
click at [1374, 383] on link "Sauvegarder" at bounding box center [1376, 389] width 91 height 24
